Goal: Check status: Check status

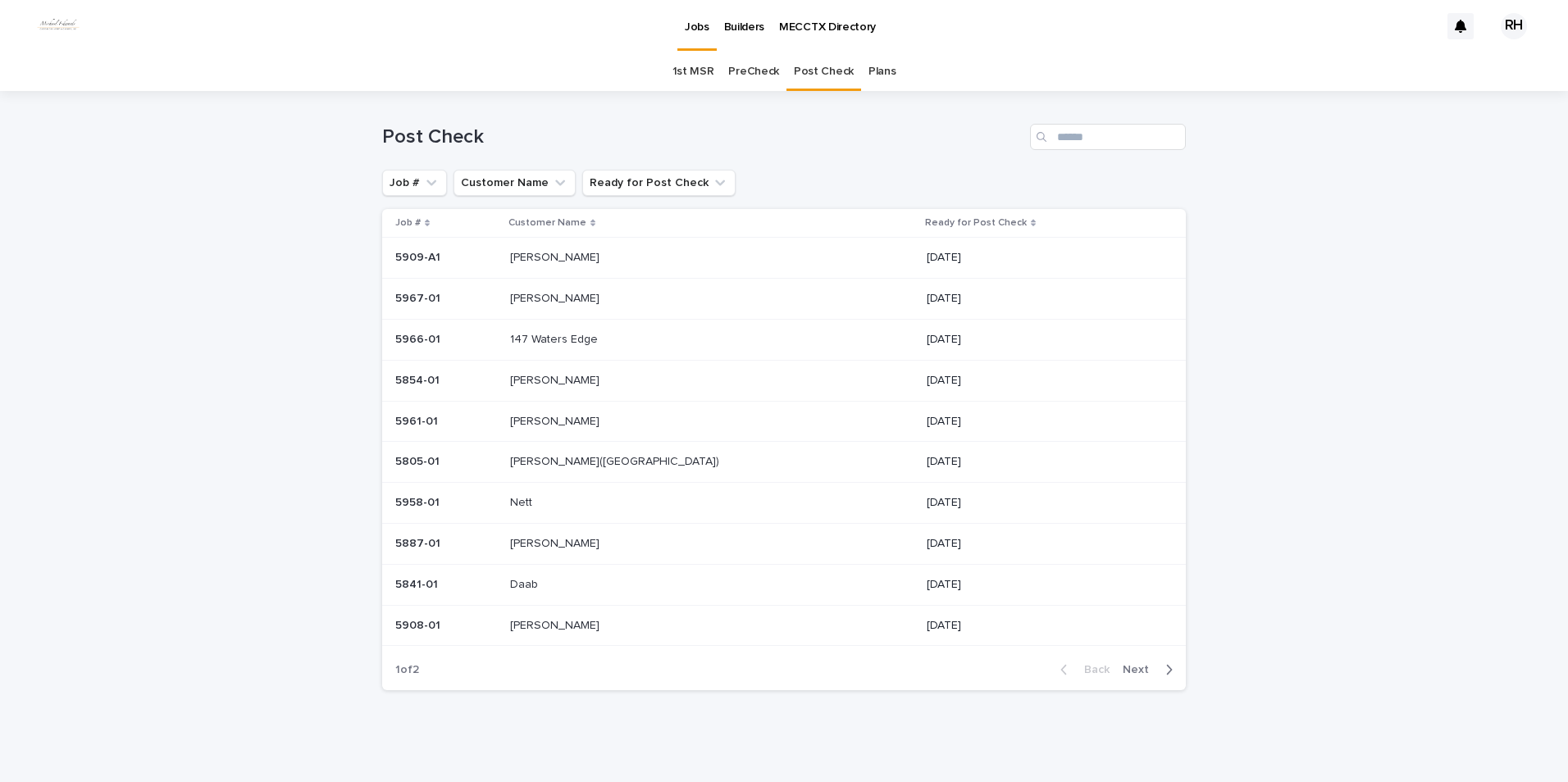
click at [1129, 669] on span "Next" at bounding box center [1140, 670] width 36 height 11
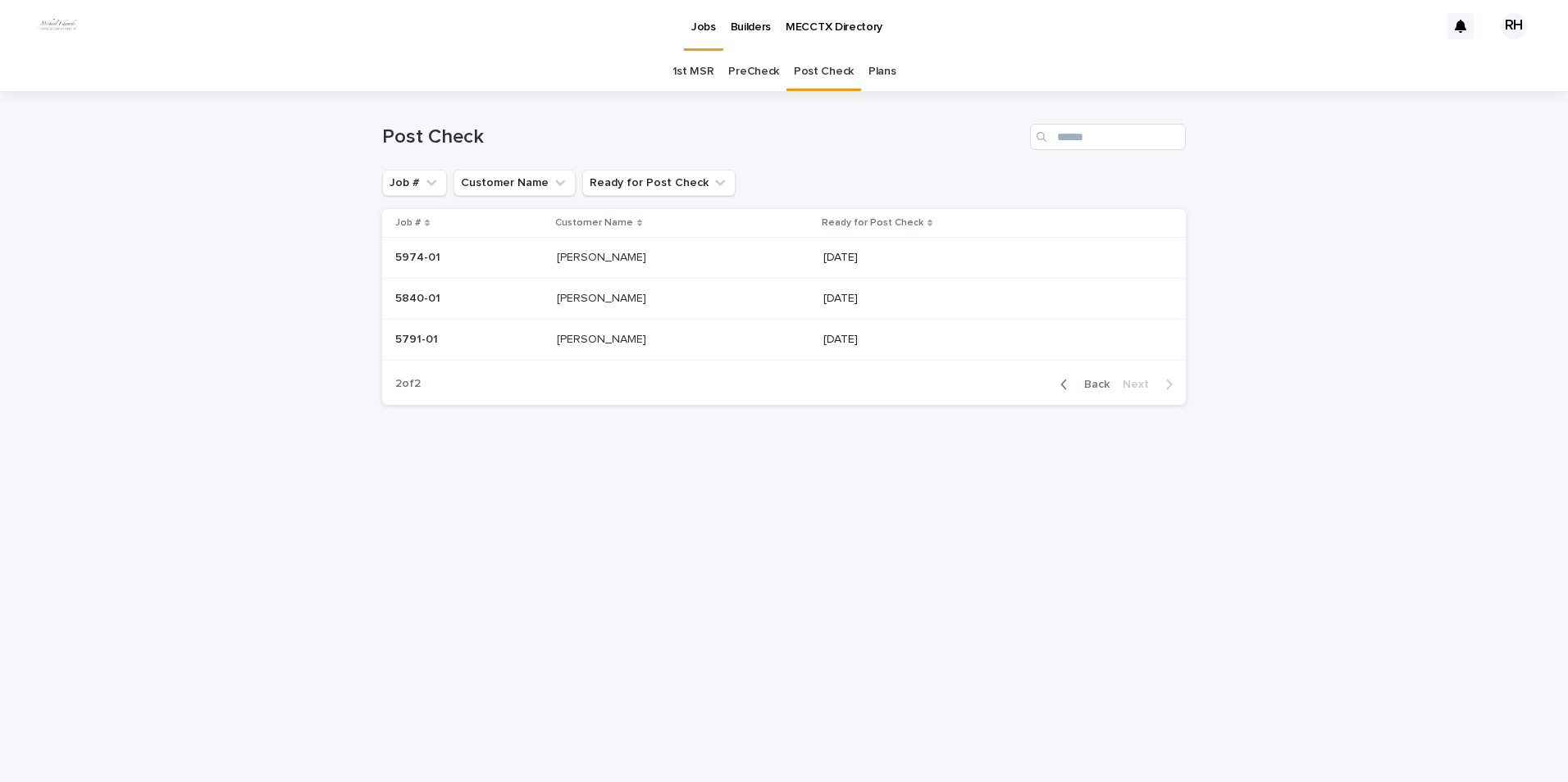
click at [1086, 388] on span "Back" at bounding box center [1092, 384] width 35 height 11
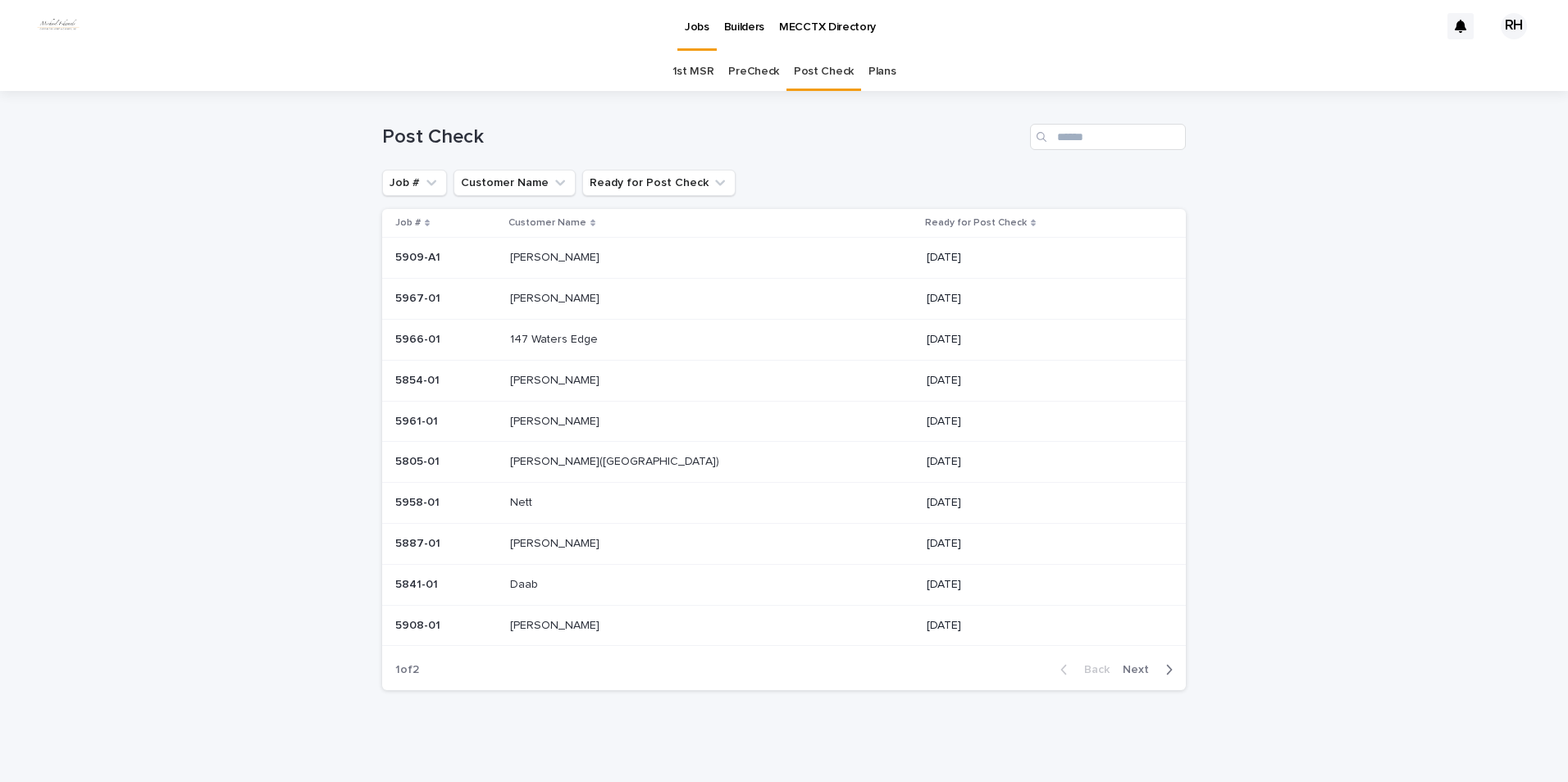
click at [551, 297] on p "[PERSON_NAME]" at bounding box center [556, 298] width 93 height 18
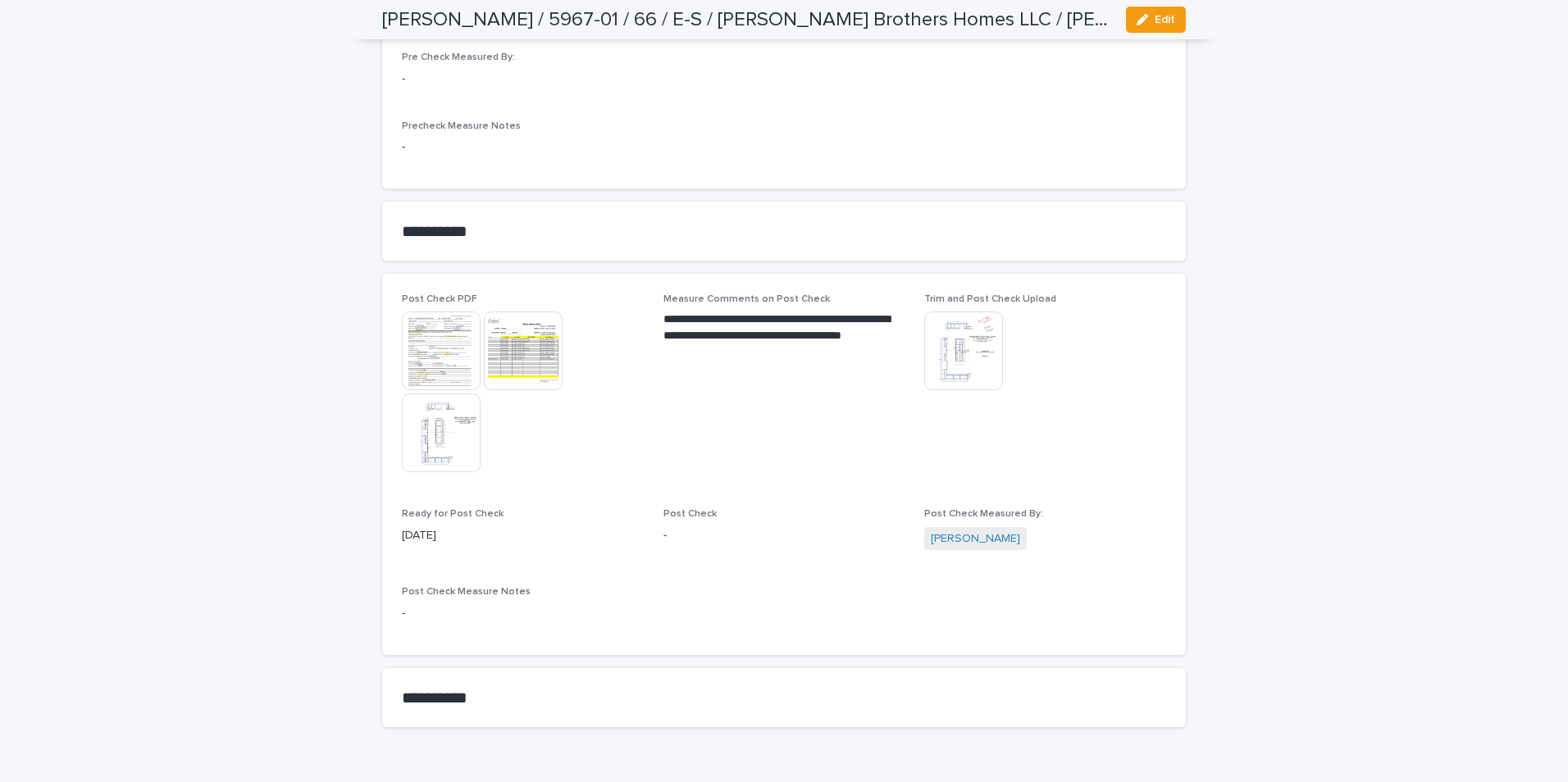
scroll to position [1399, 0]
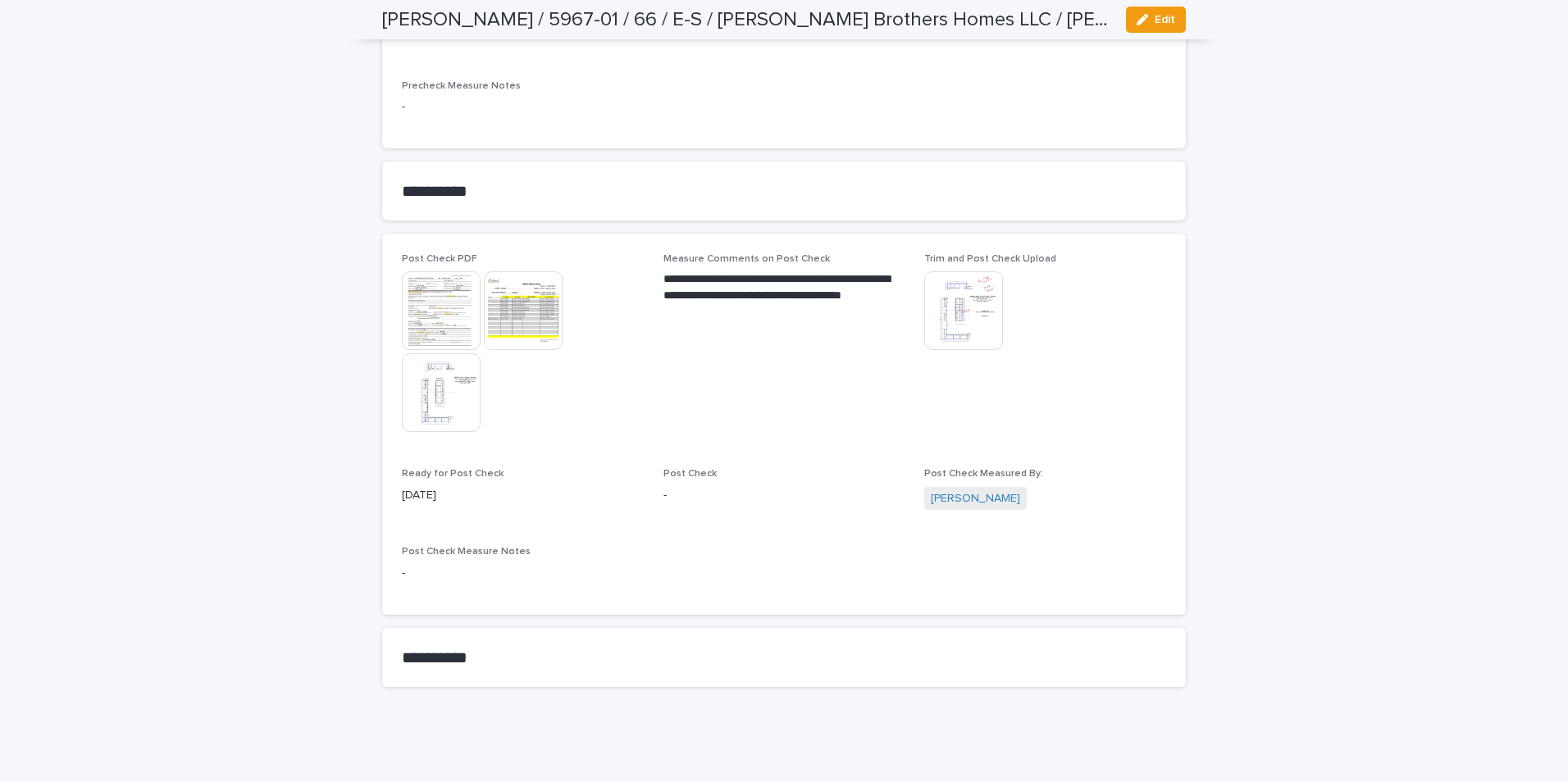
click at [425, 413] on img at bounding box center [441, 393] width 79 height 79
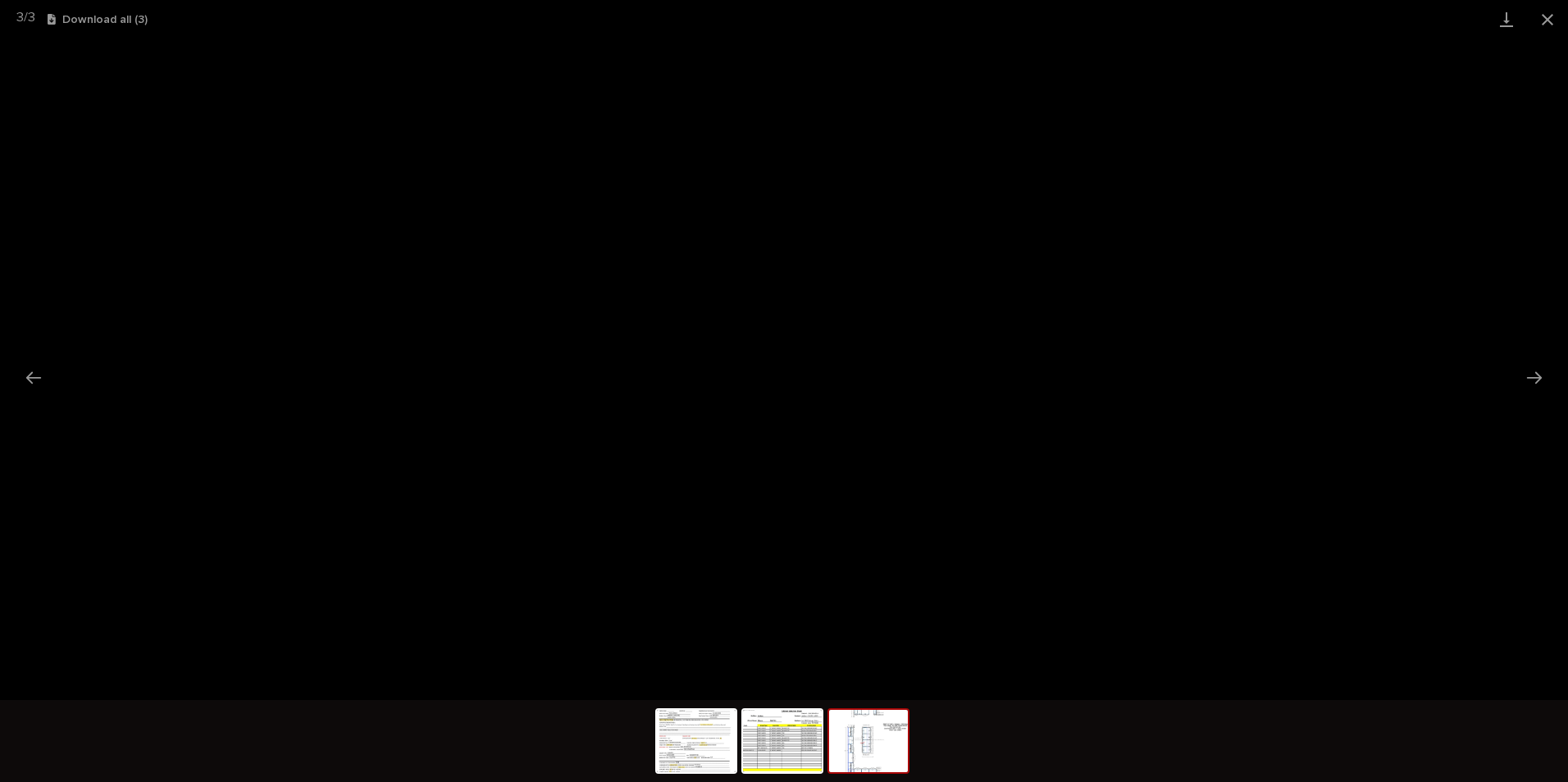
drag, startPoint x: 1543, startPoint y: 23, endPoint x: 1524, endPoint y: 35, distance: 22.5
click at [1541, 25] on button "Close gallery" at bounding box center [1547, 19] width 41 height 39
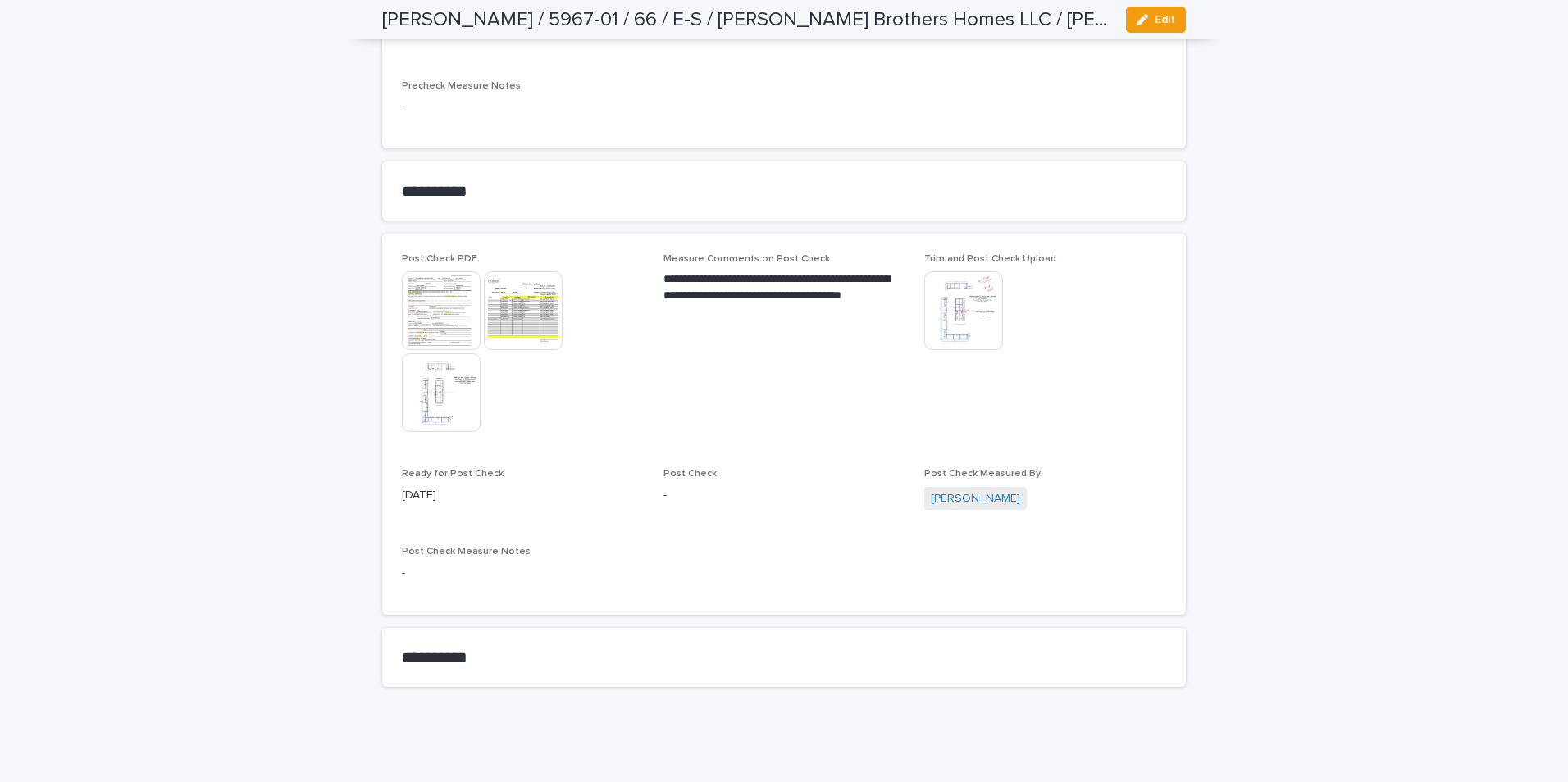
click at [423, 396] on img at bounding box center [441, 393] width 79 height 79
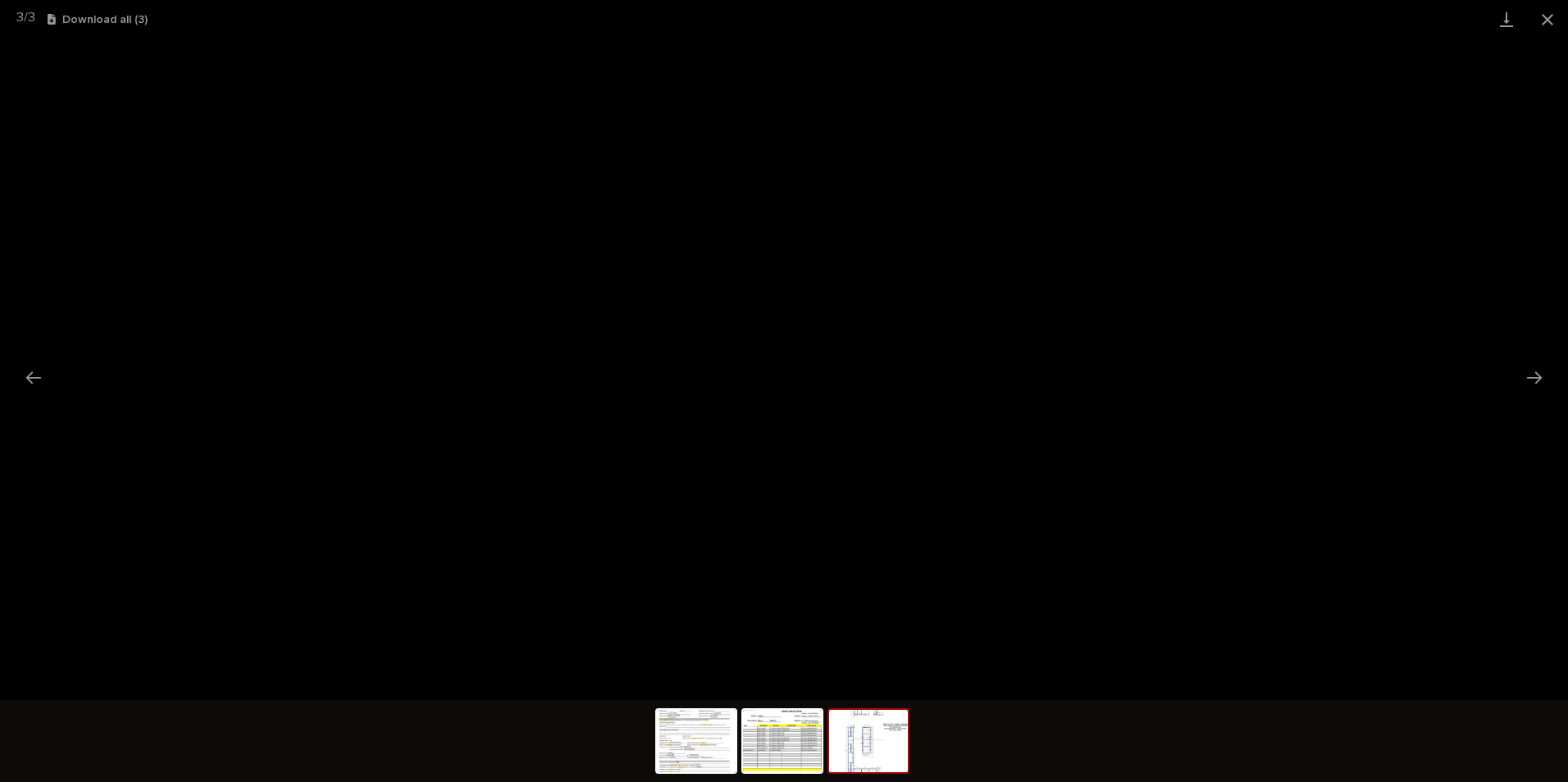
click at [1542, 18] on button "Close gallery" at bounding box center [1547, 19] width 41 height 39
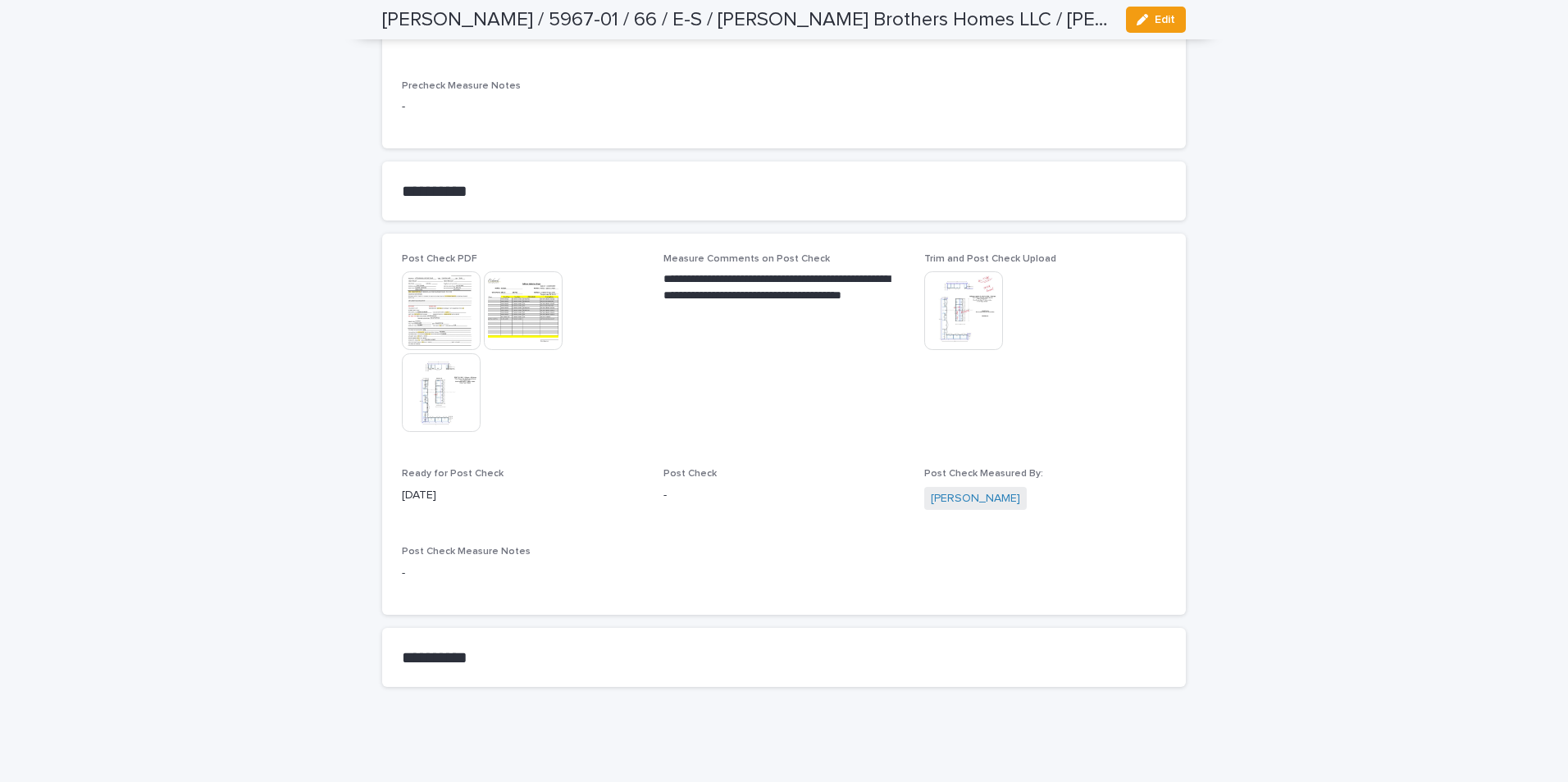
click at [518, 311] on img at bounding box center [524, 311] width 79 height 79
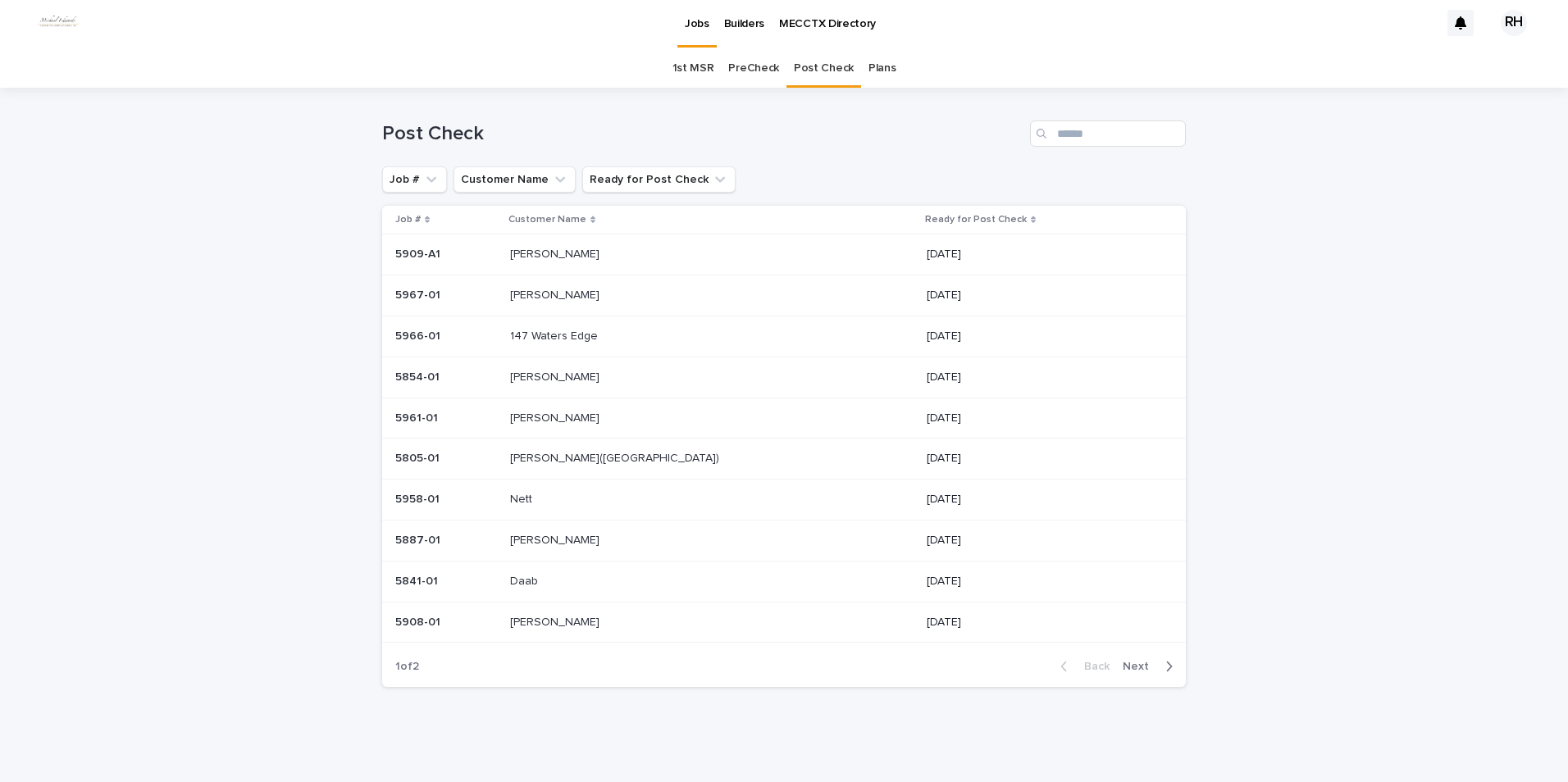
scroll to position [4, 0]
click at [552, 291] on p "[PERSON_NAME]" at bounding box center [556, 294] width 93 height 18
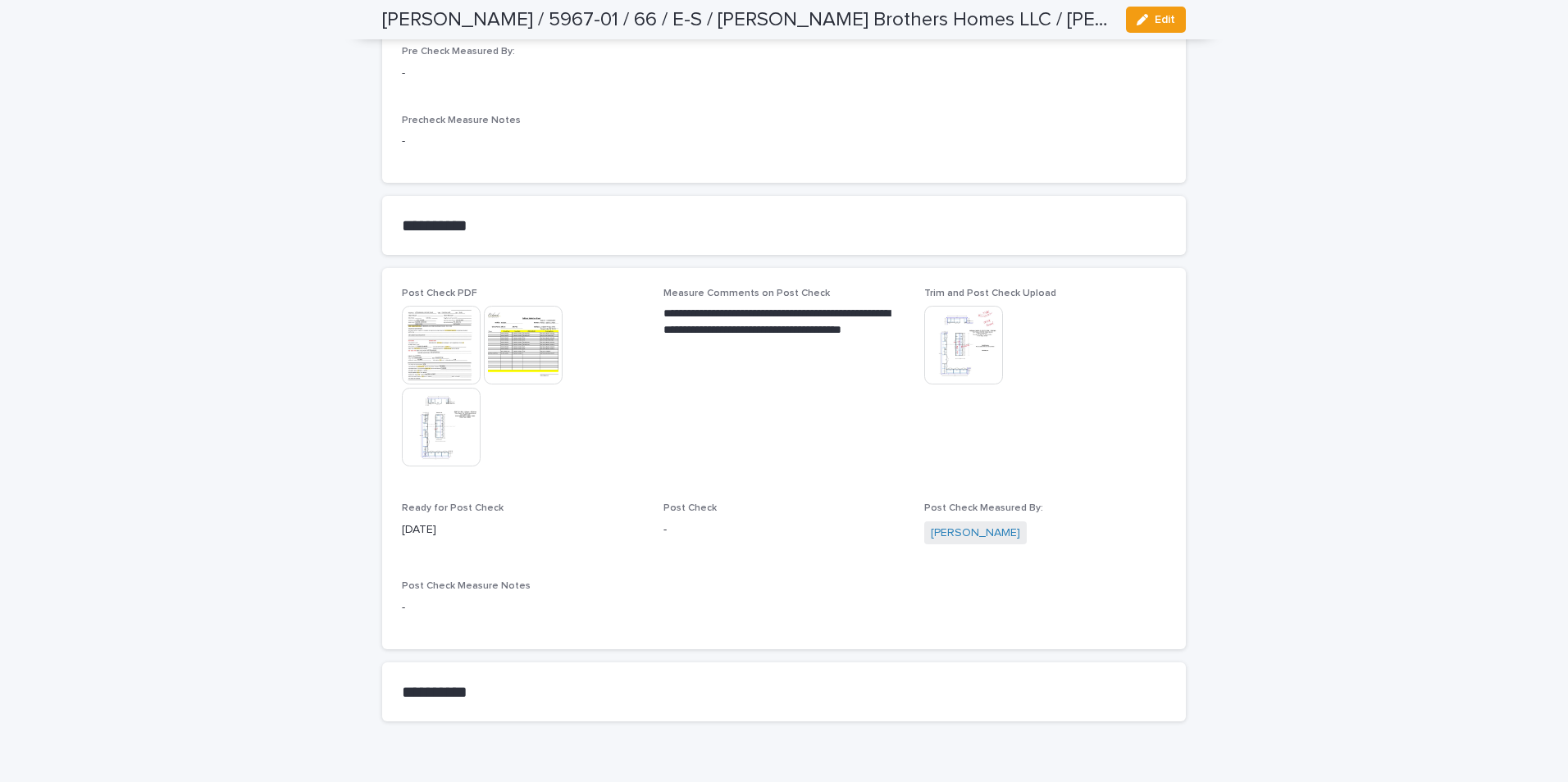
scroll to position [1399, 0]
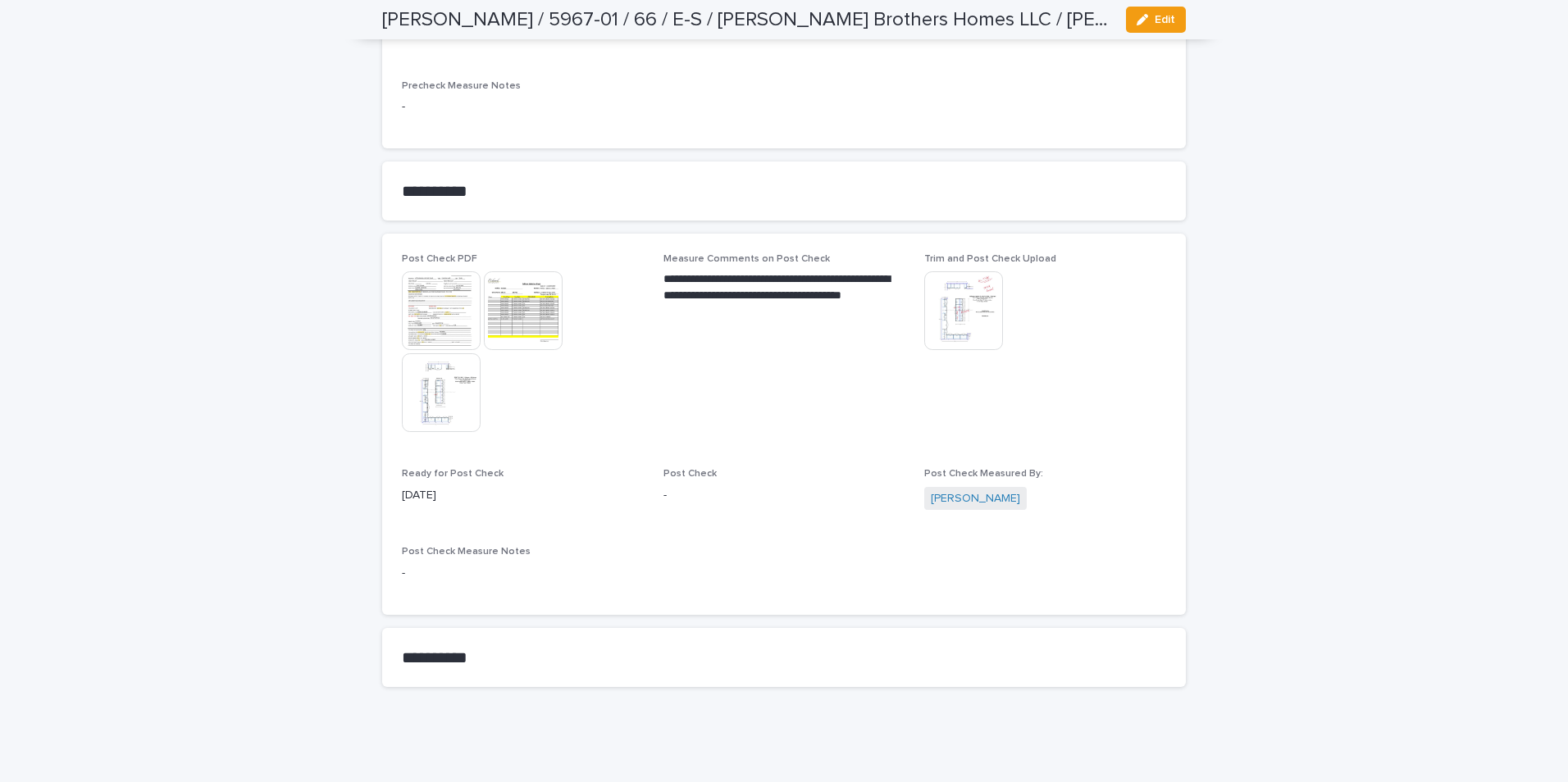
click at [514, 319] on img at bounding box center [524, 311] width 79 height 79
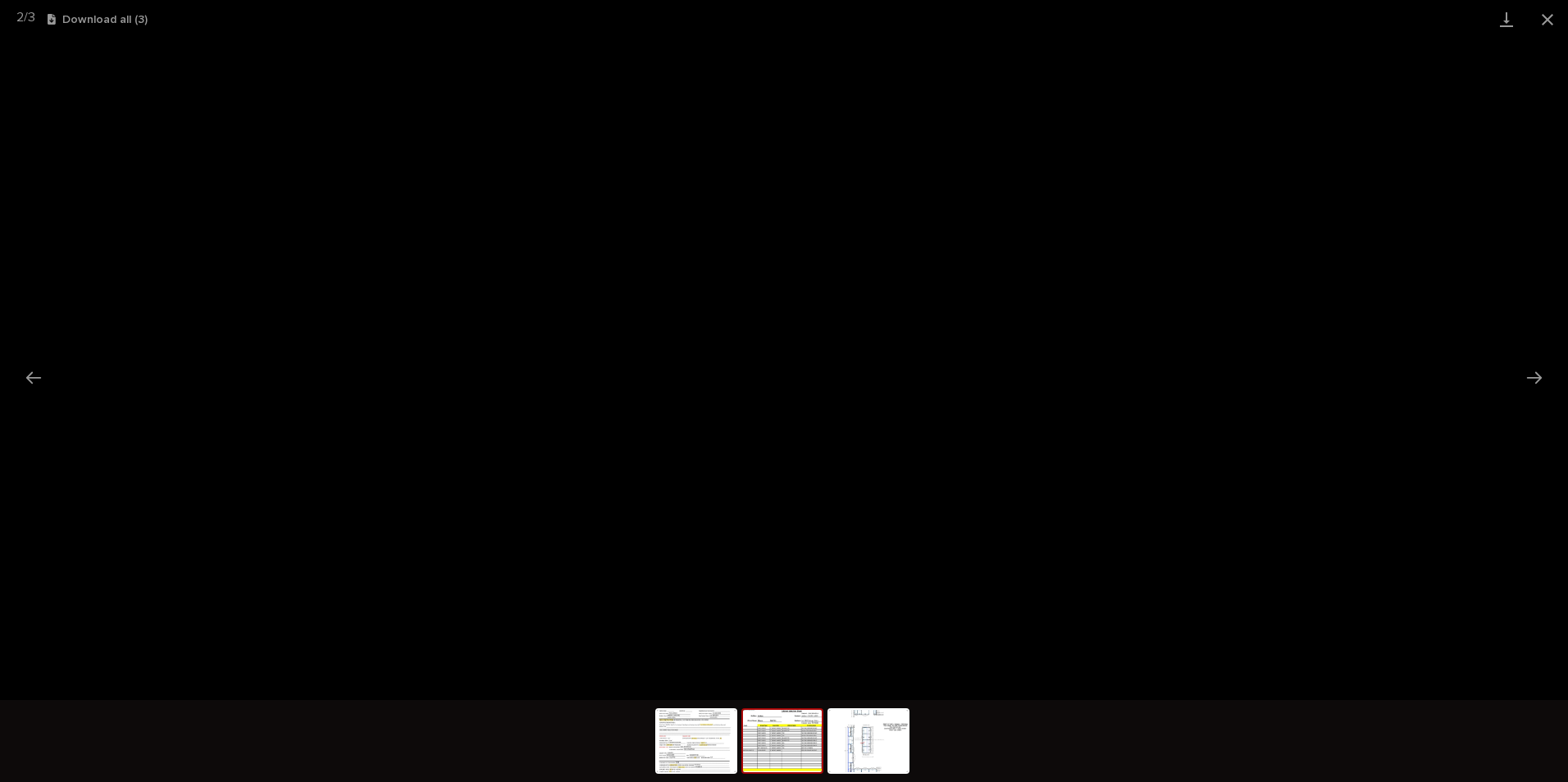
click at [1550, 19] on button "Close gallery" at bounding box center [1547, 19] width 41 height 39
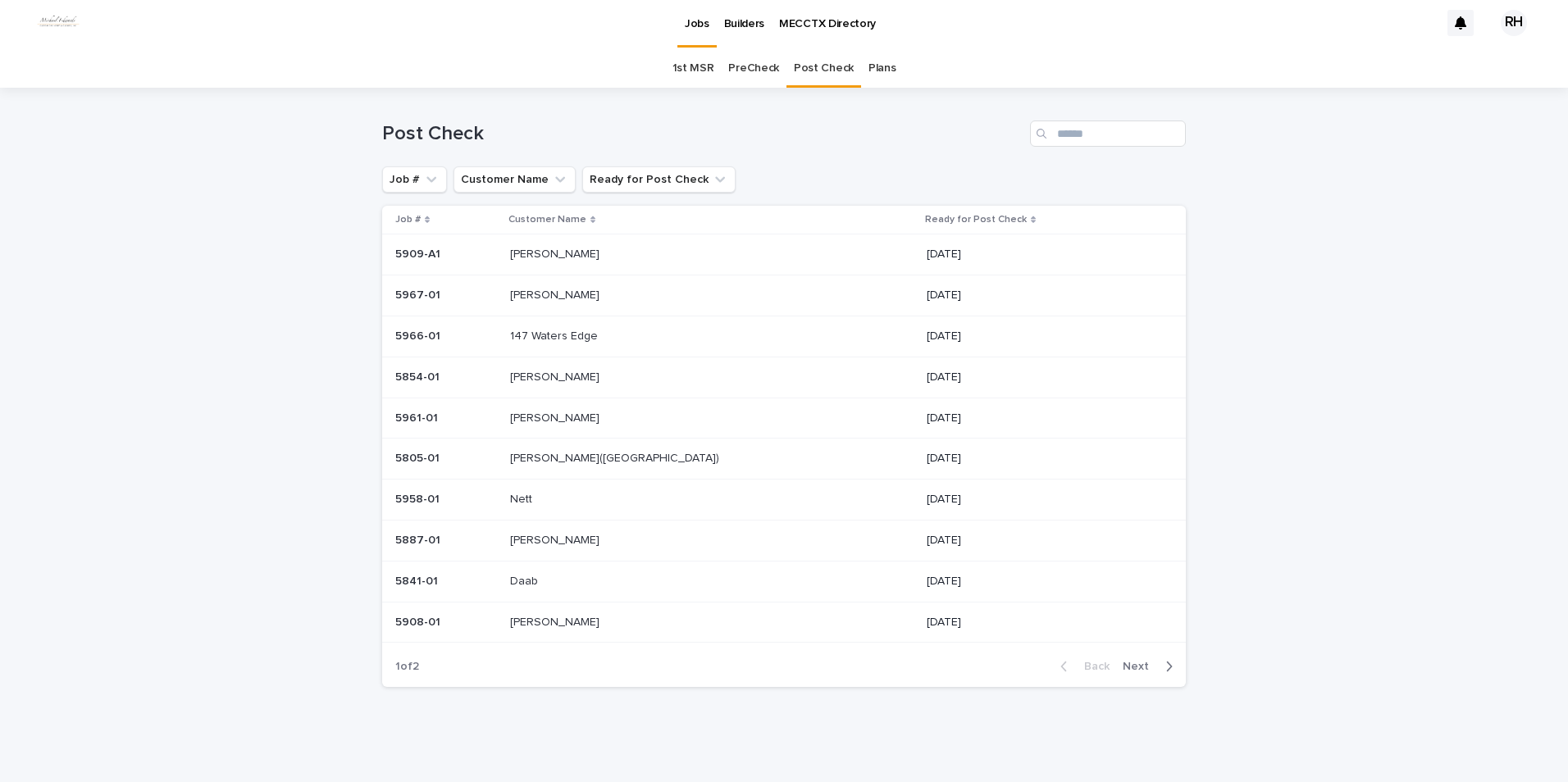
scroll to position [4, 0]
click at [552, 292] on p "[PERSON_NAME]" at bounding box center [556, 294] width 93 height 18
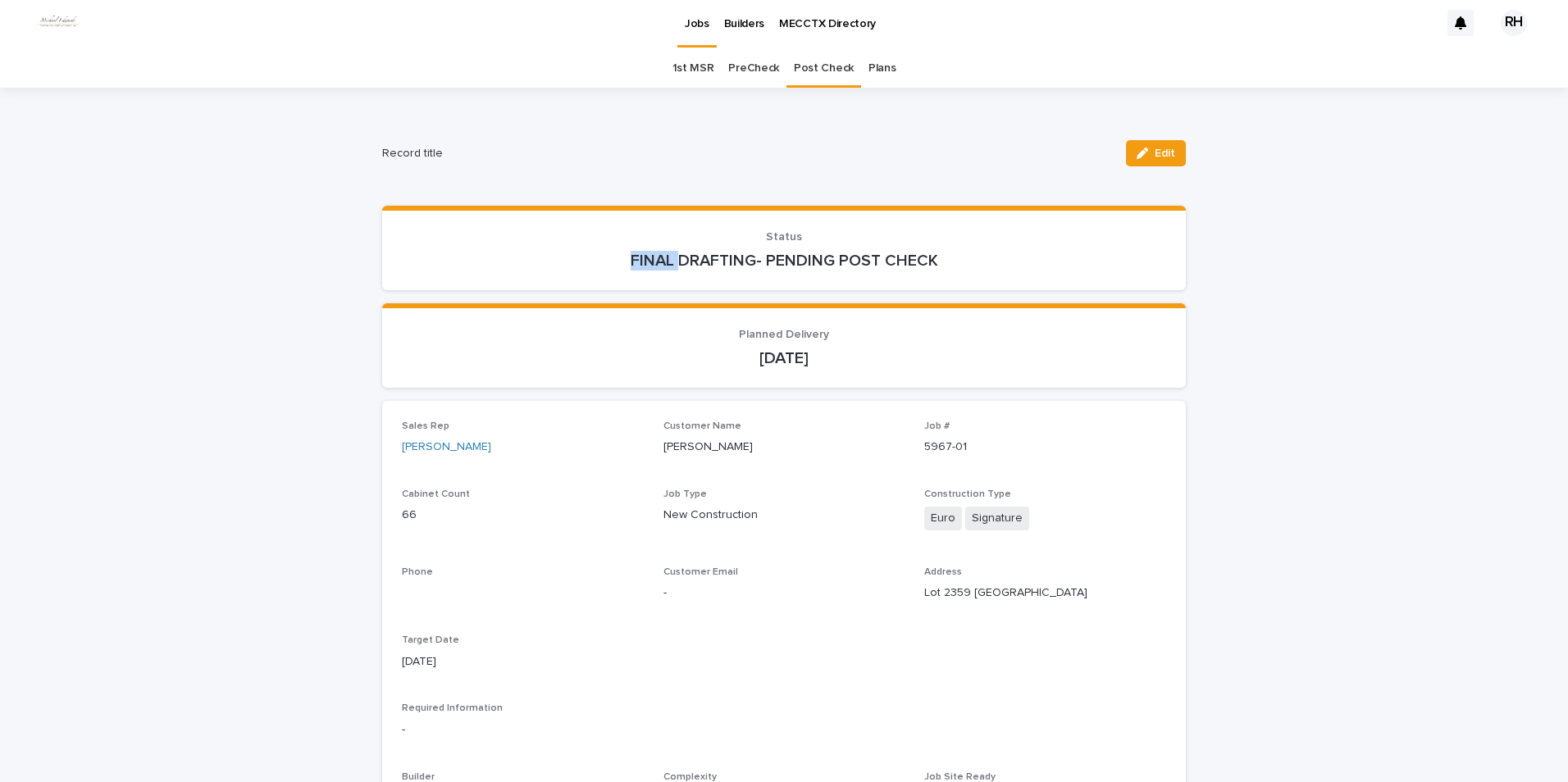
scroll to position [53, 0]
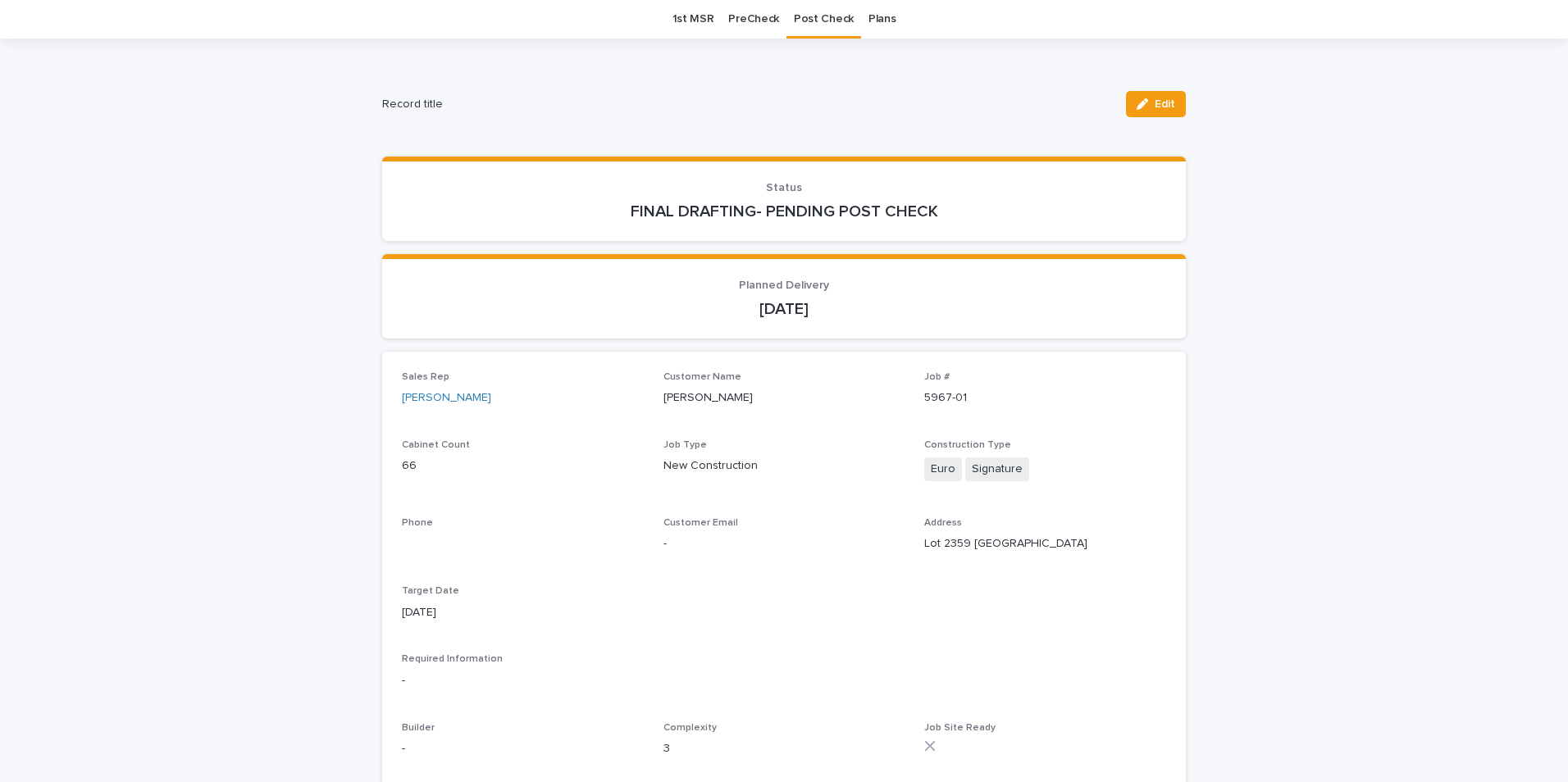
drag, startPoint x: 249, startPoint y: 549, endPoint x: 4, endPoint y: 542, distance: 245.1
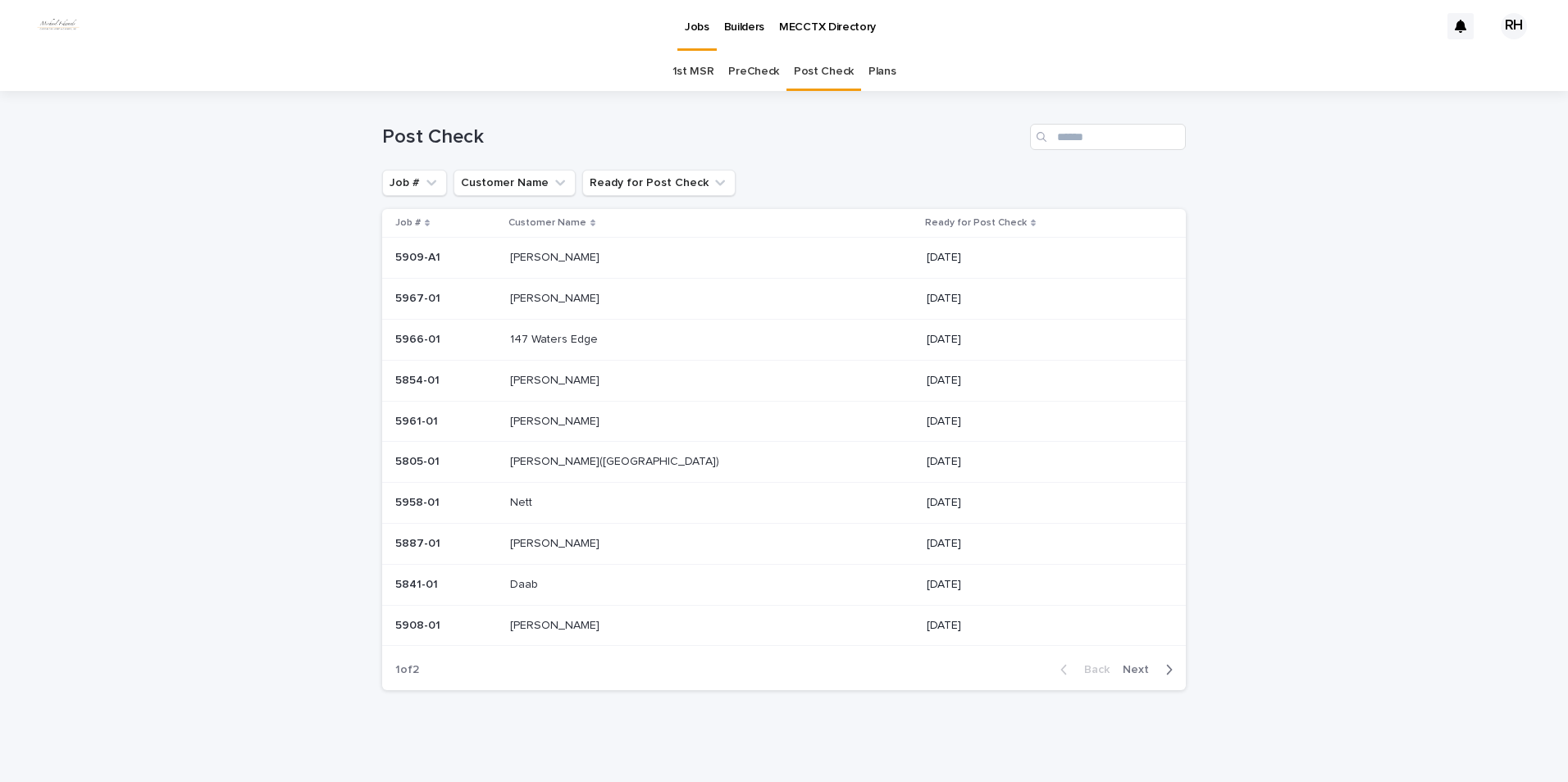
click at [552, 295] on p "[PERSON_NAME]" at bounding box center [556, 298] width 93 height 18
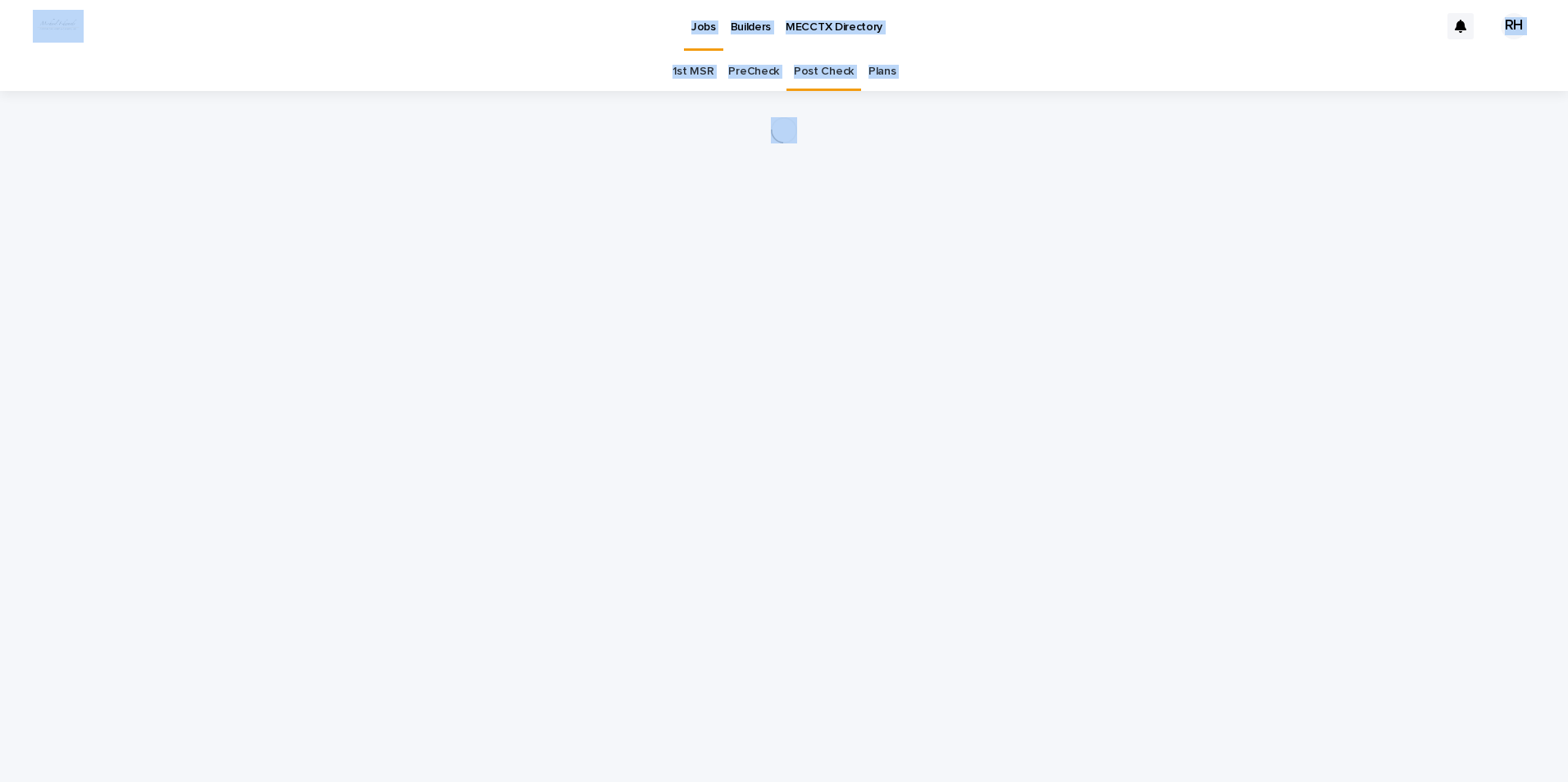
click at [552, 295] on div "Loading... Saving… Loading... Saving…" at bounding box center [784, 416] width 819 height 651
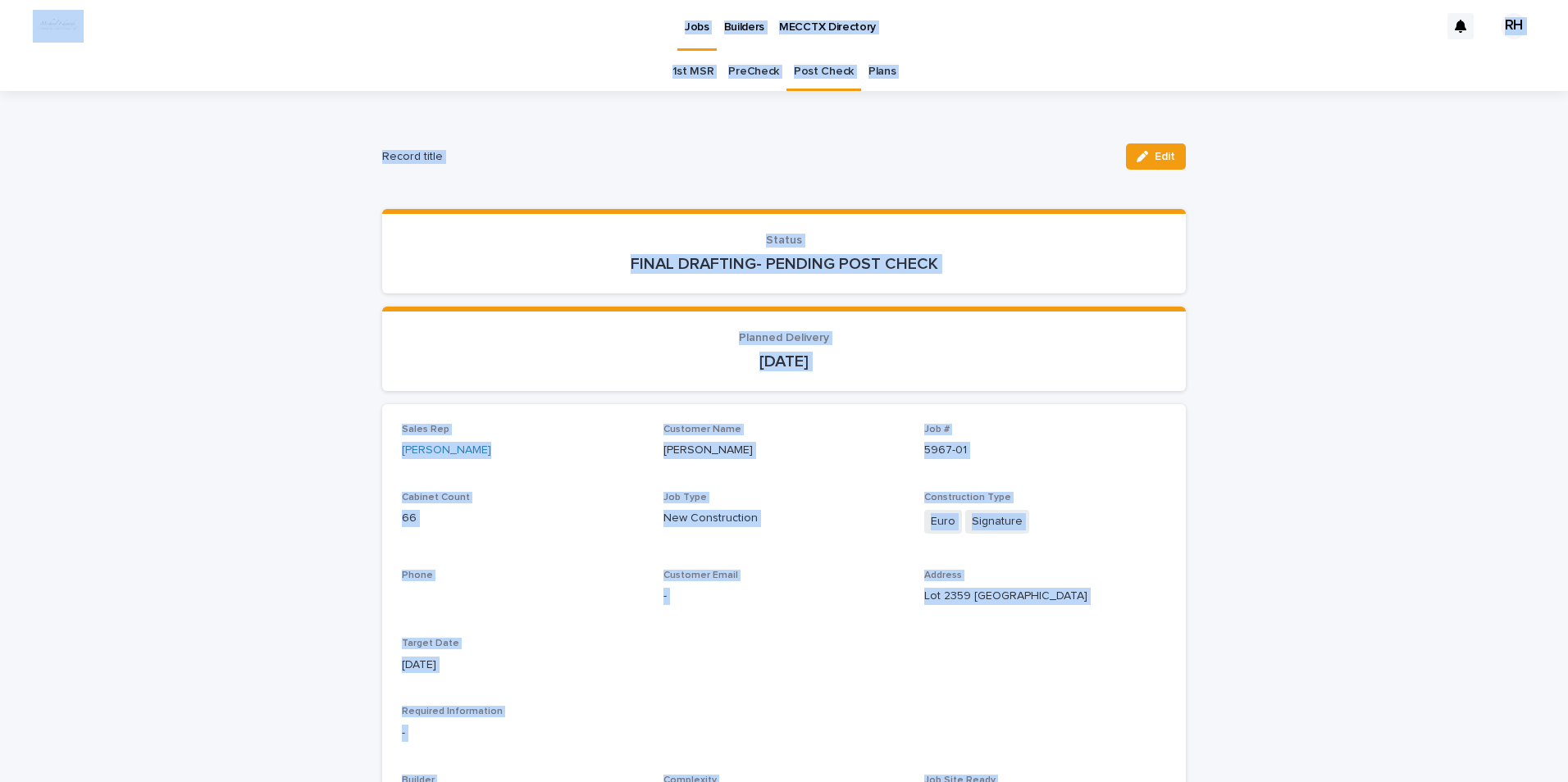
click at [537, 362] on p "[DATE]" at bounding box center [784, 362] width 764 height 19
click at [572, 360] on p "[DATE]" at bounding box center [784, 362] width 764 height 19
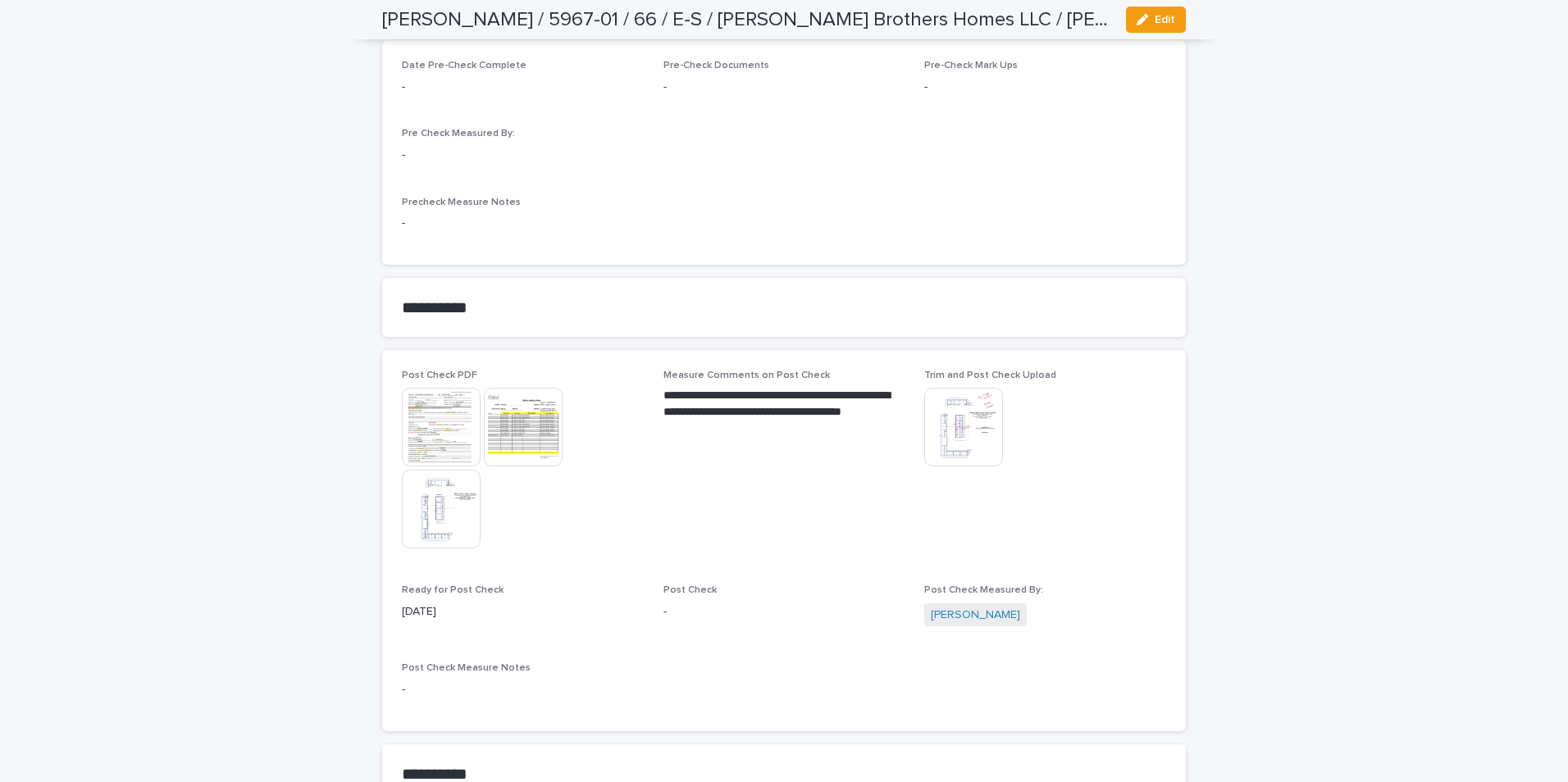
scroll to position [1312, 0]
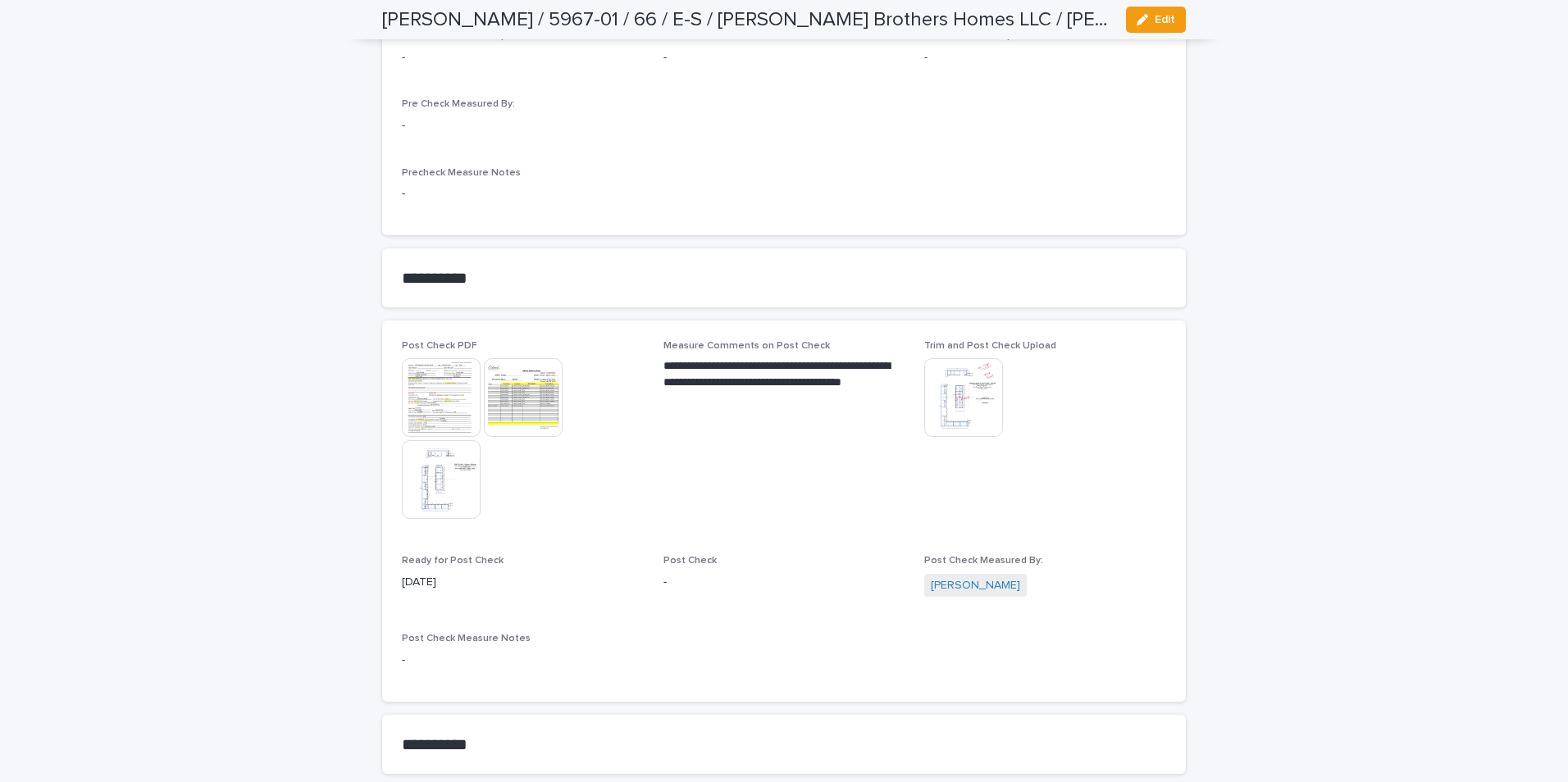
click at [518, 405] on img at bounding box center [524, 398] width 79 height 79
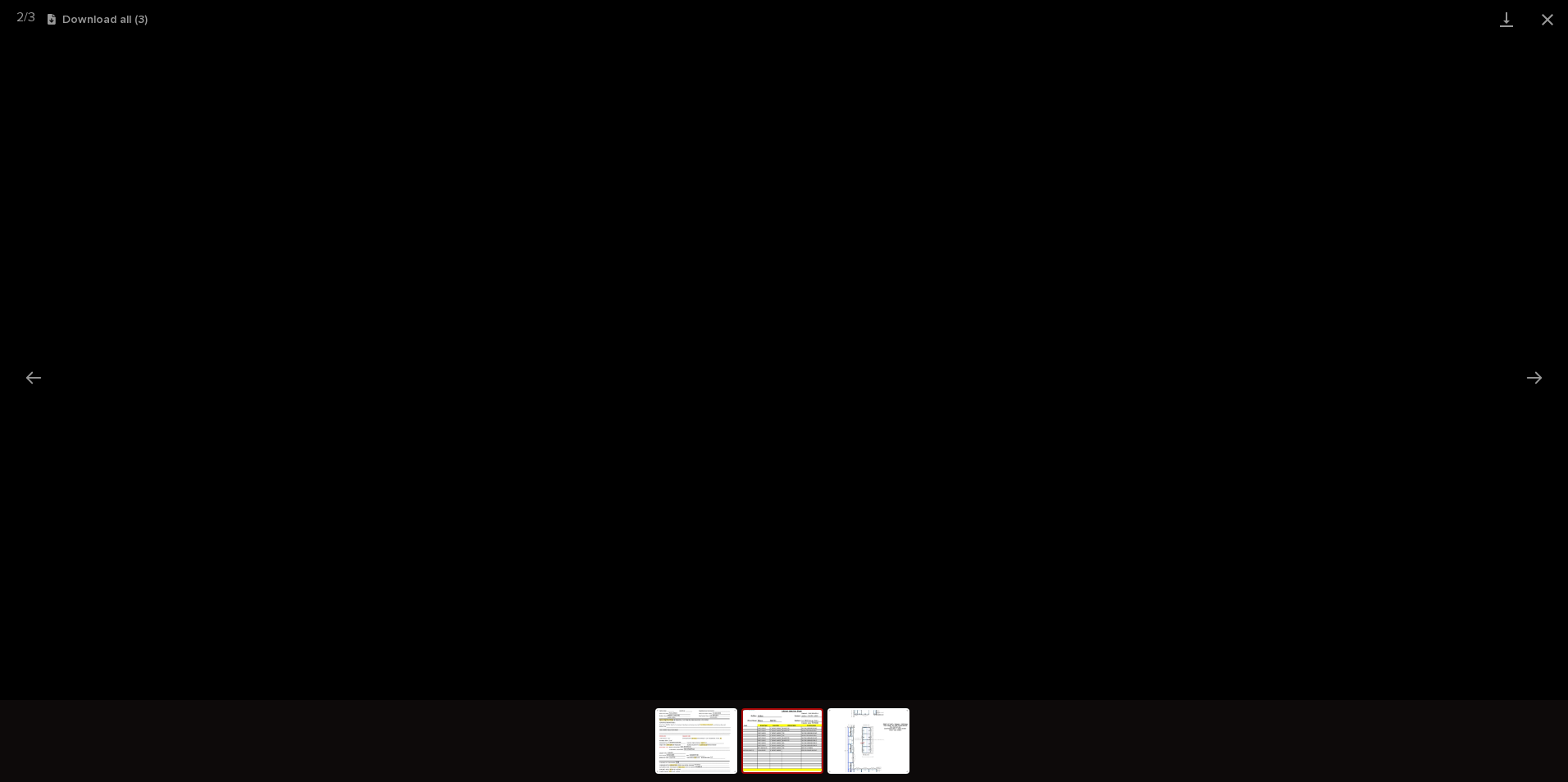
drag, startPoint x: 1550, startPoint y: 16, endPoint x: 1522, endPoint y: 33, distance: 32.8
click at [1550, 18] on button "Close gallery" at bounding box center [1547, 19] width 41 height 39
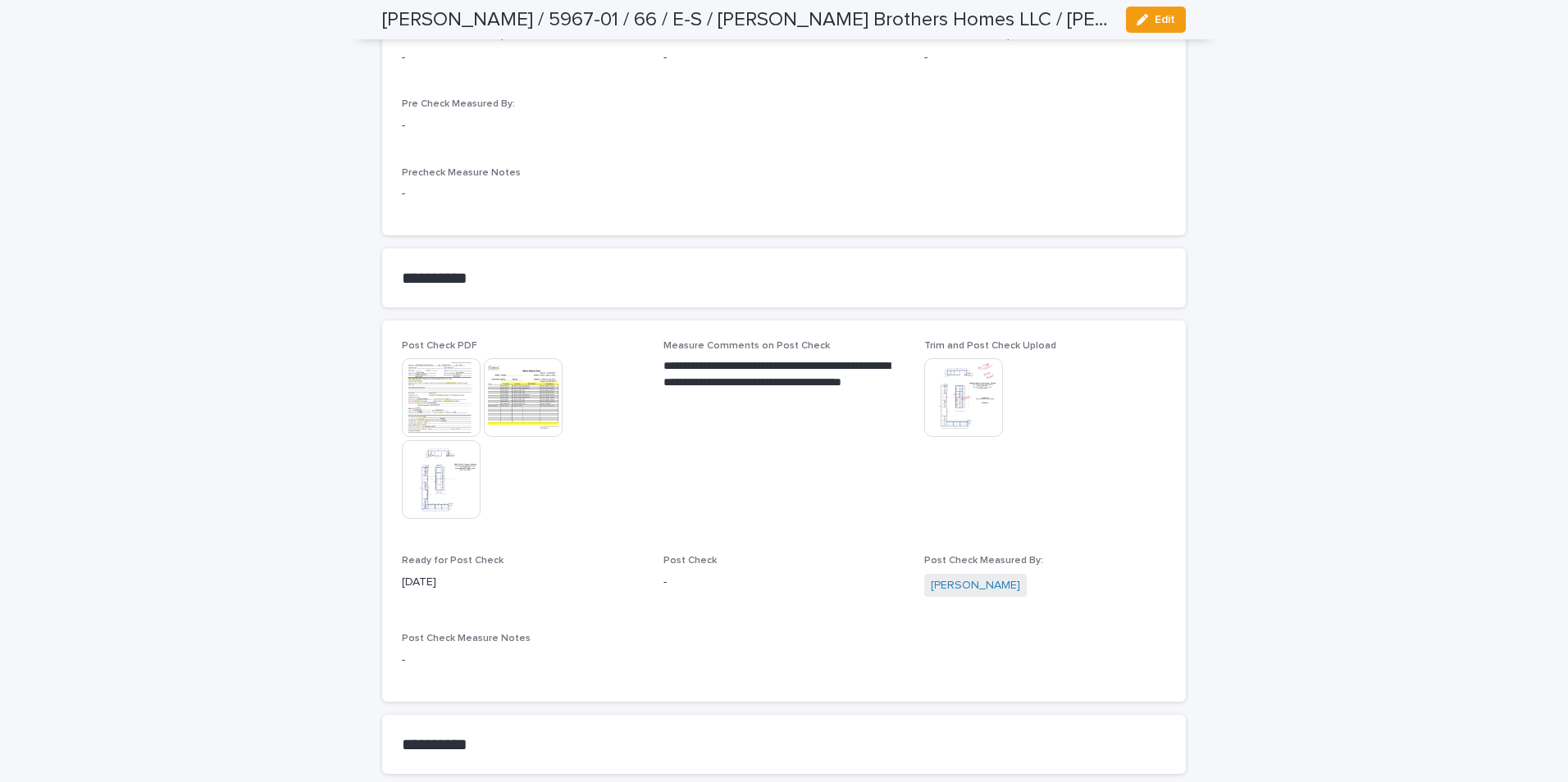
click at [443, 387] on img at bounding box center [441, 398] width 79 height 79
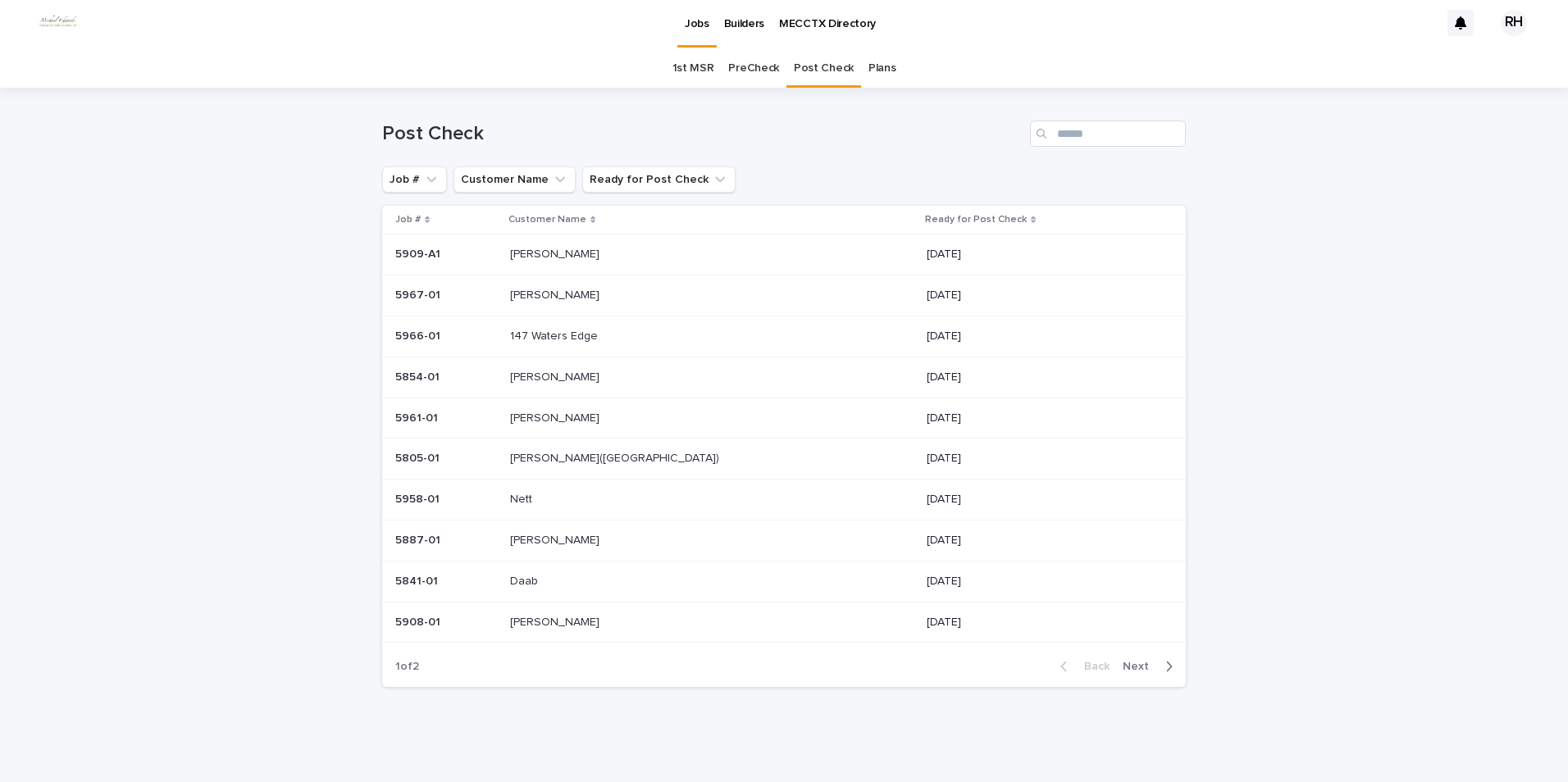
scroll to position [4, 0]
click at [546, 297] on p "[PERSON_NAME]" at bounding box center [556, 294] width 93 height 18
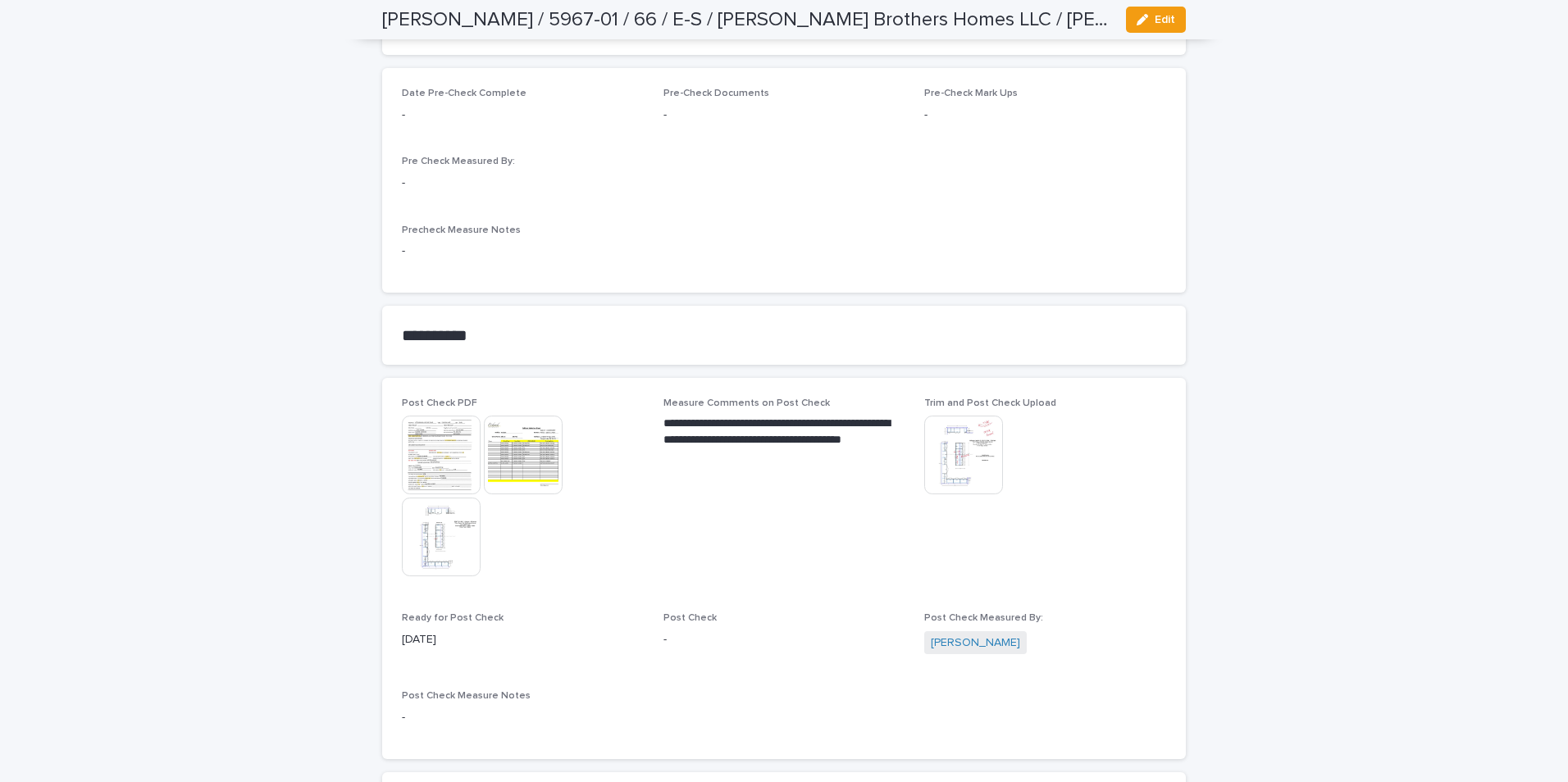
scroll to position [1399, 0]
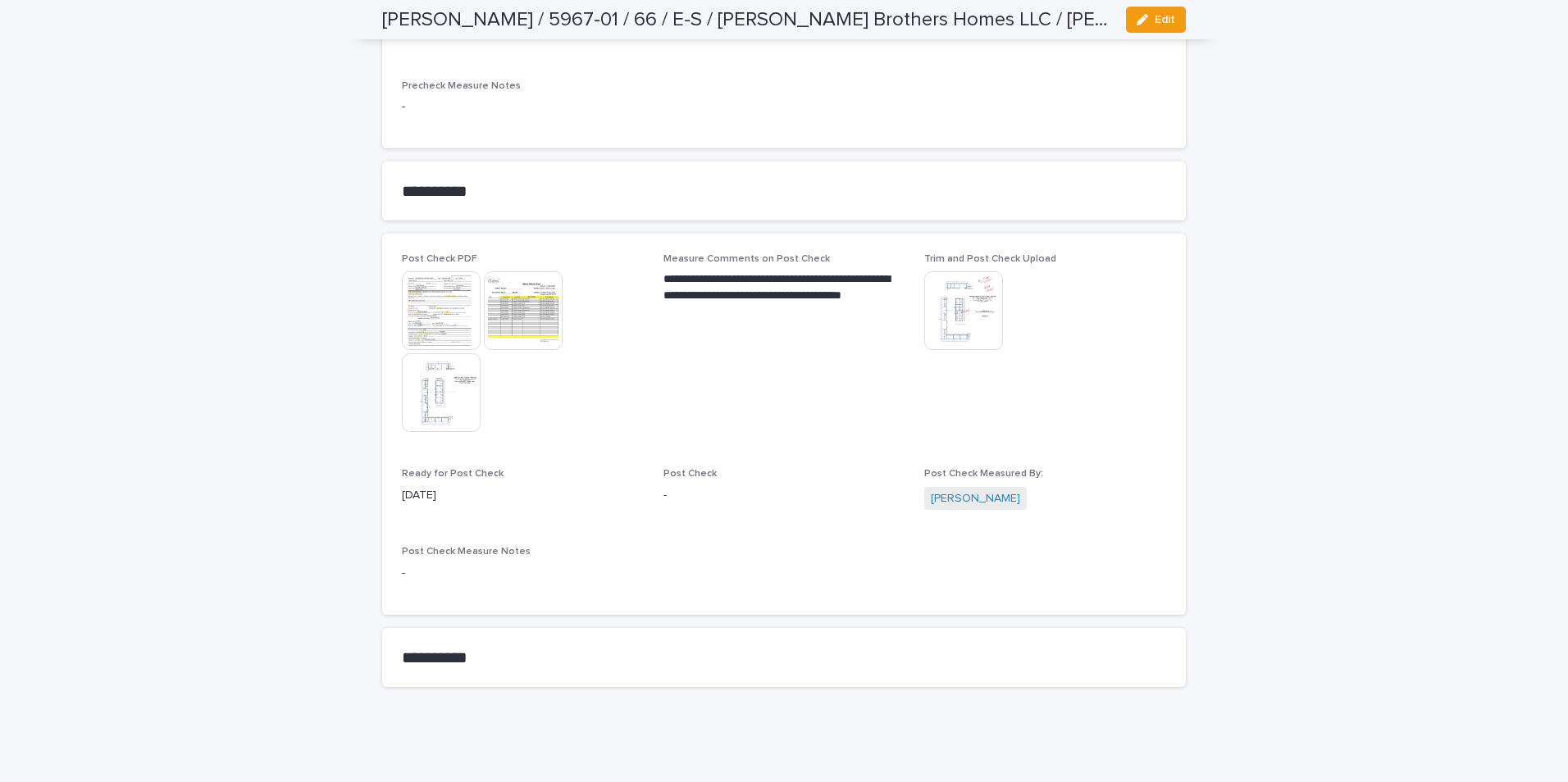
click at [949, 318] on img at bounding box center [963, 311] width 79 height 79
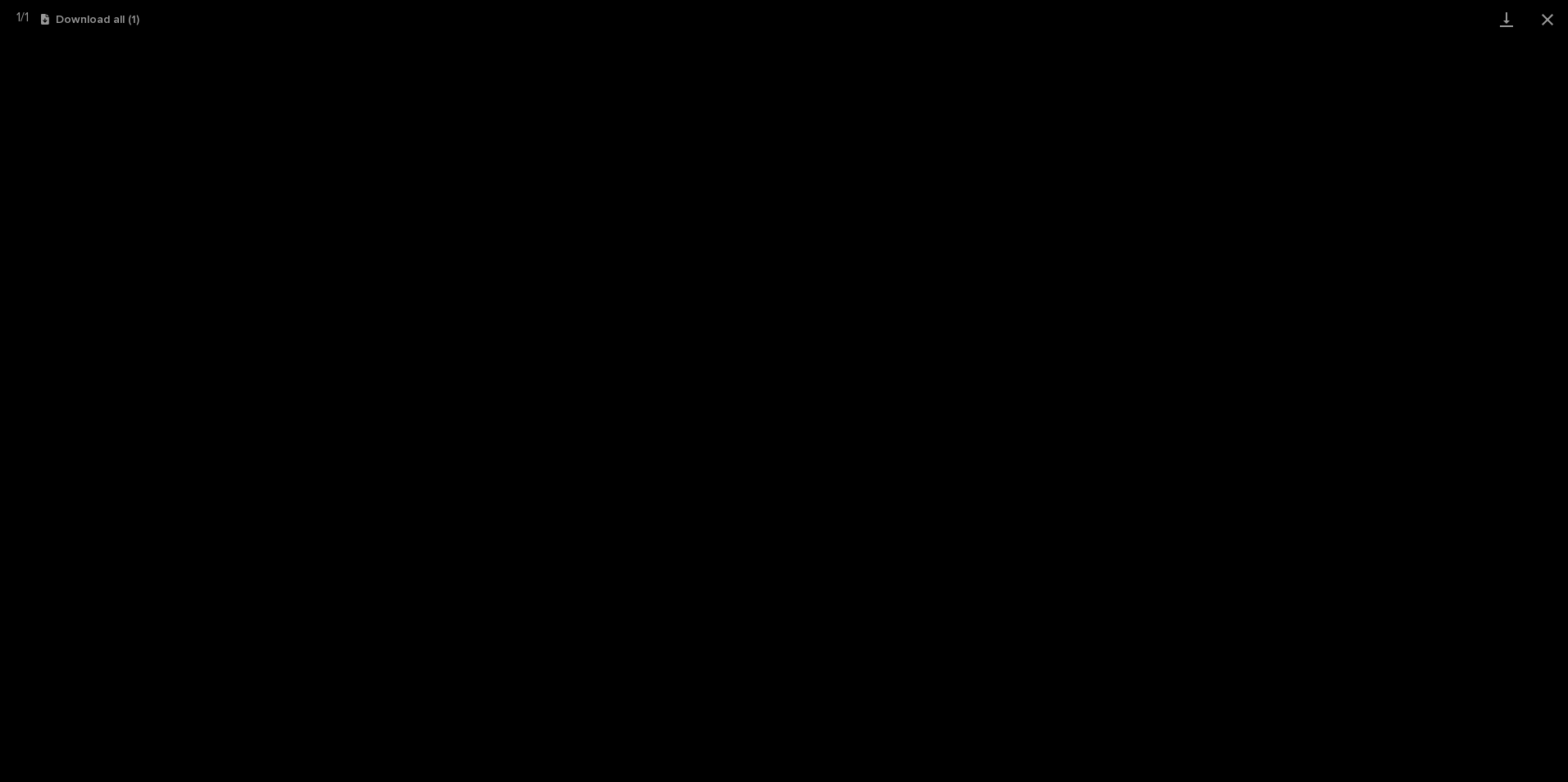
drag, startPoint x: 1542, startPoint y: 13, endPoint x: 1518, endPoint y: 30, distance: 29.4
click at [1529, 24] on button "Close gallery" at bounding box center [1547, 19] width 41 height 39
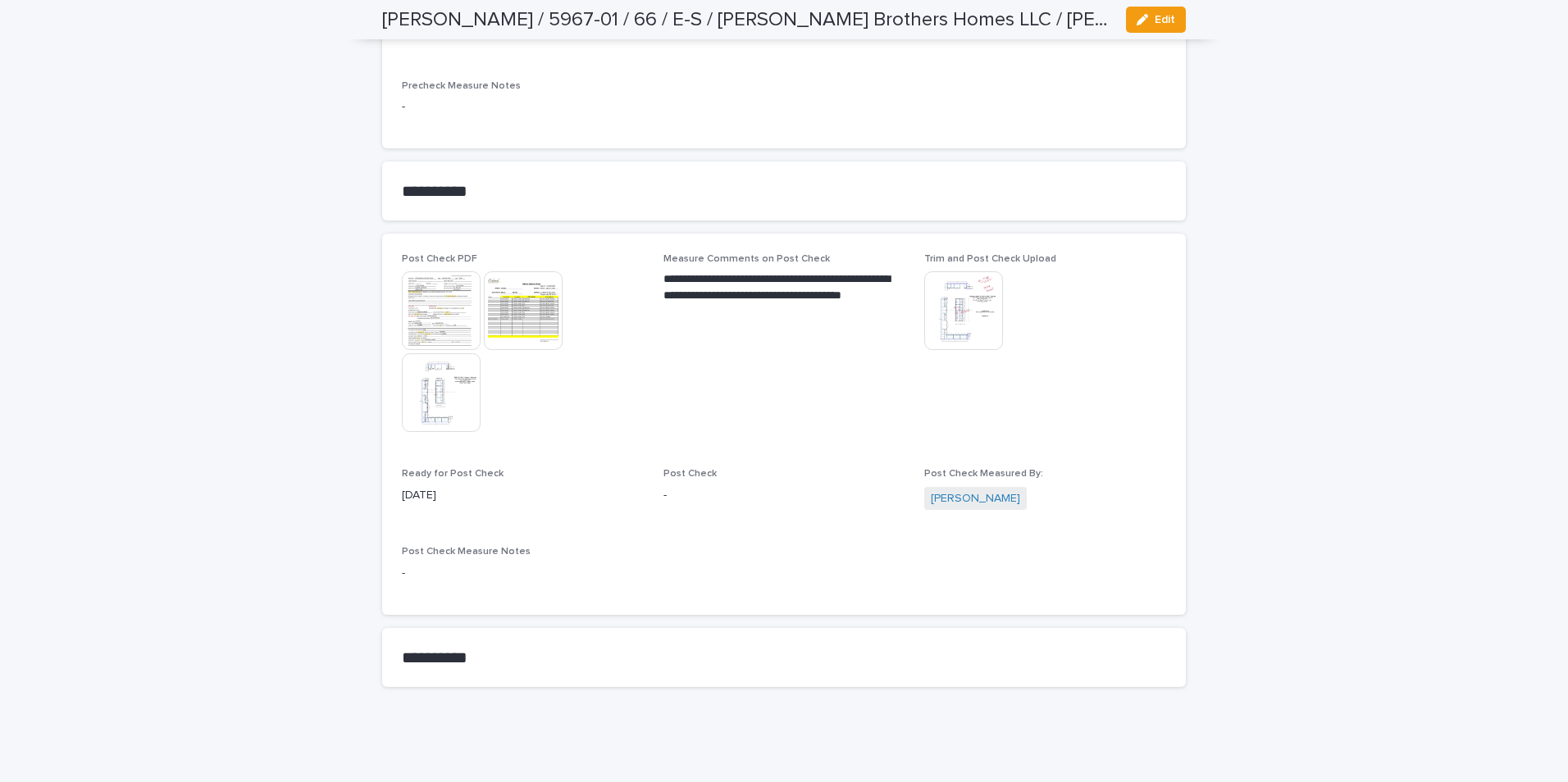
click at [426, 409] on img at bounding box center [441, 393] width 79 height 79
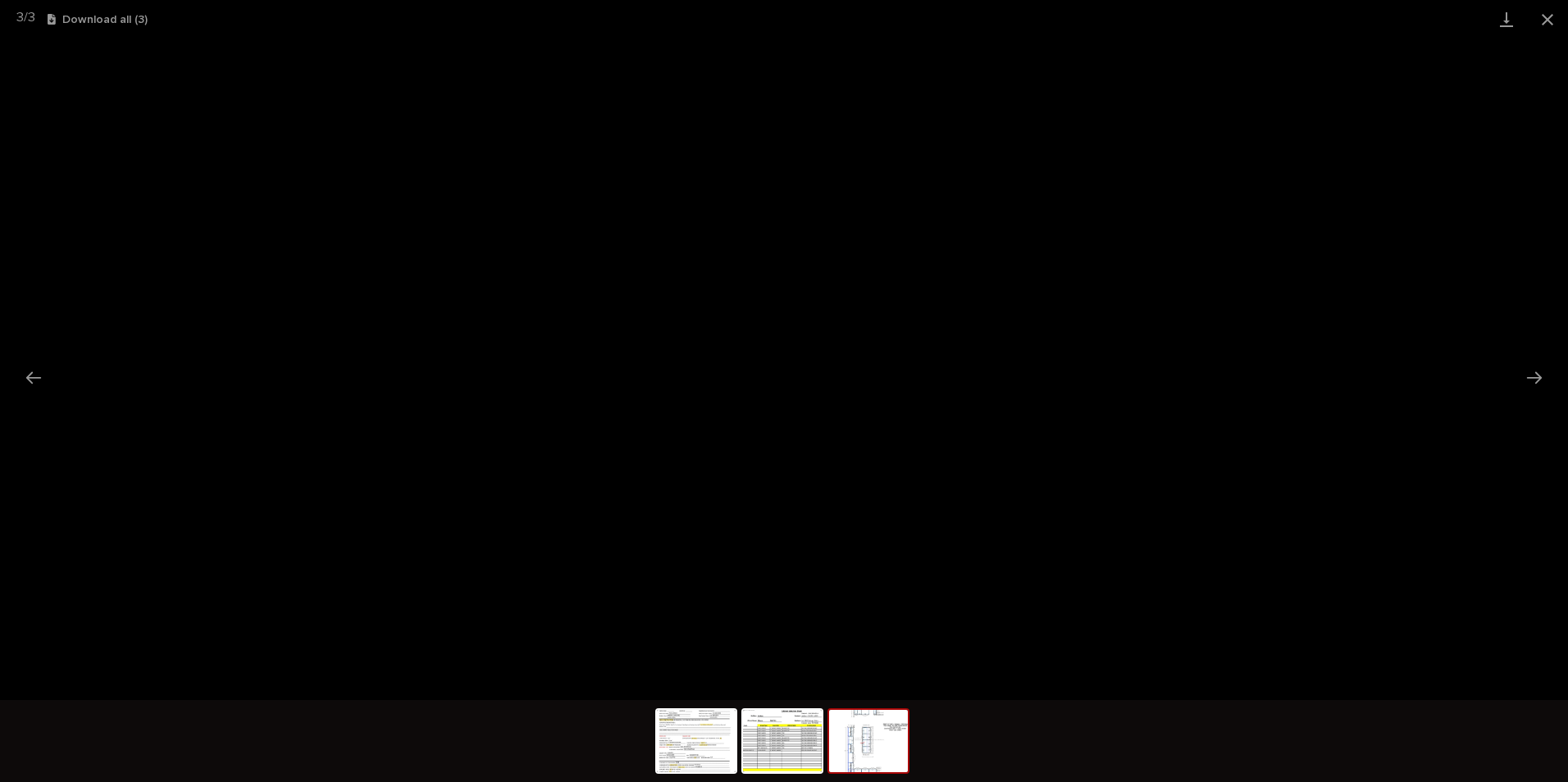
click at [1543, 17] on button "Close gallery" at bounding box center [1547, 19] width 41 height 39
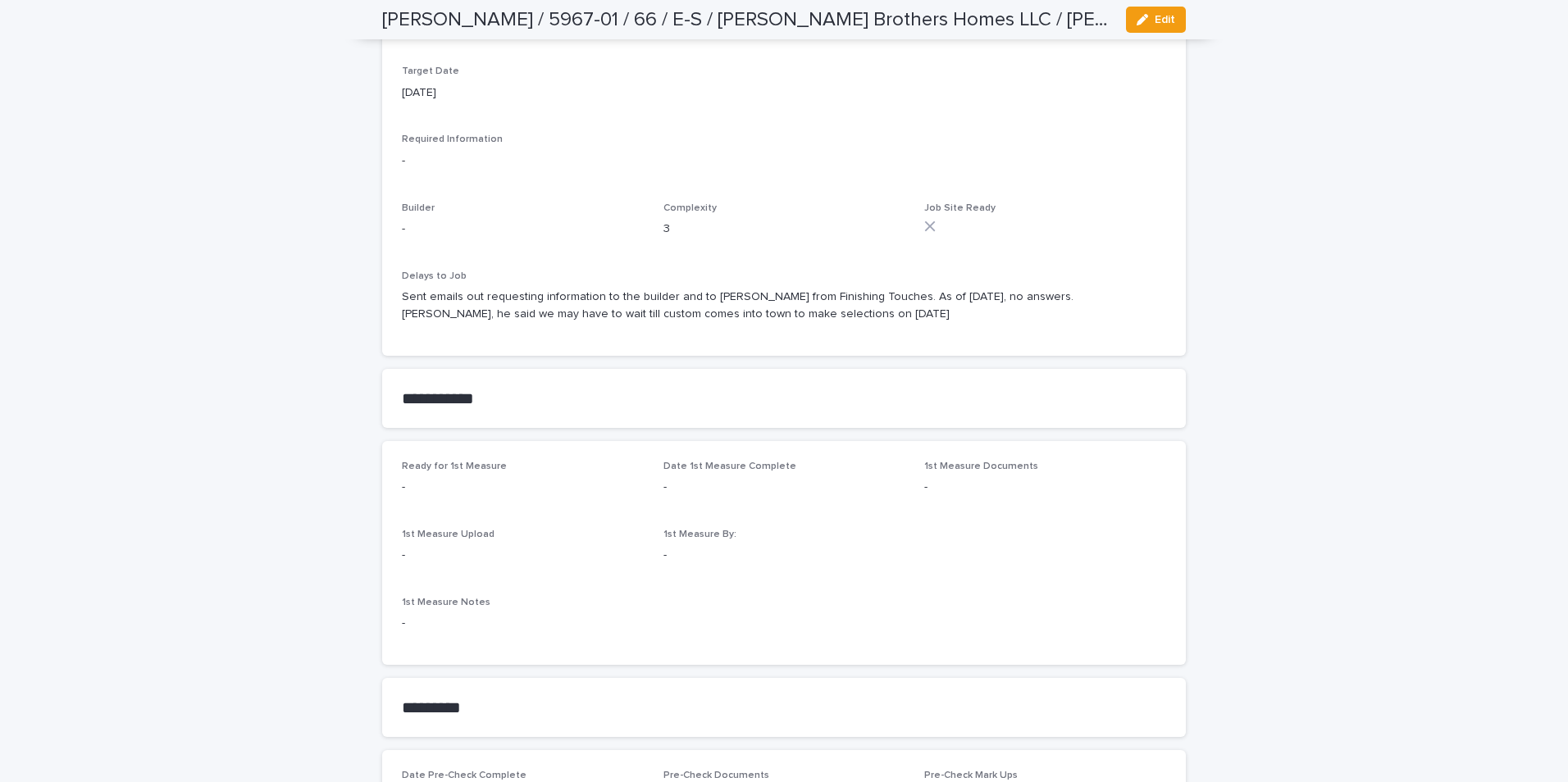
scroll to position [574, 0]
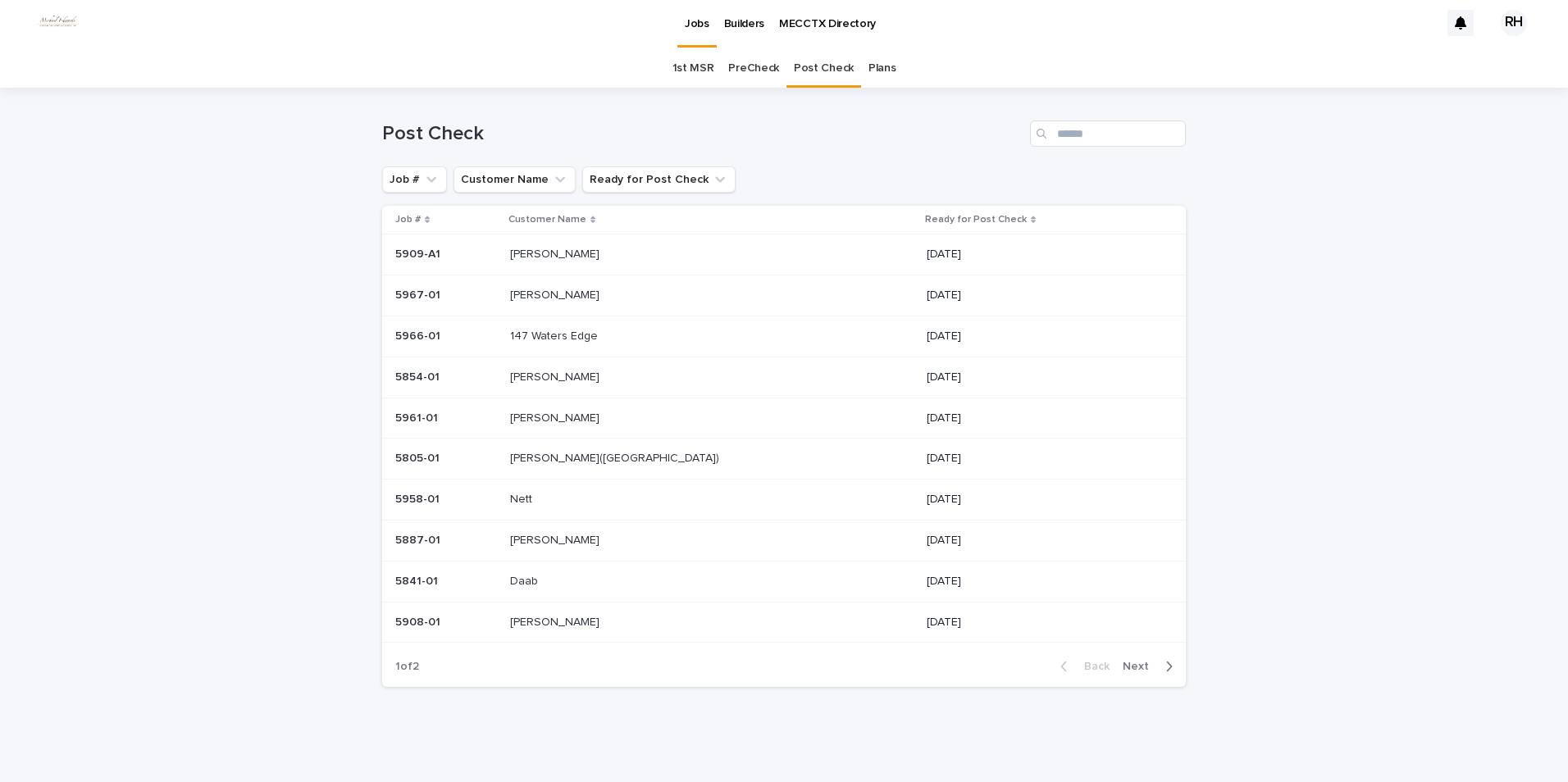
scroll to position [4, 0]
